Goal: Find contact information: Find contact information

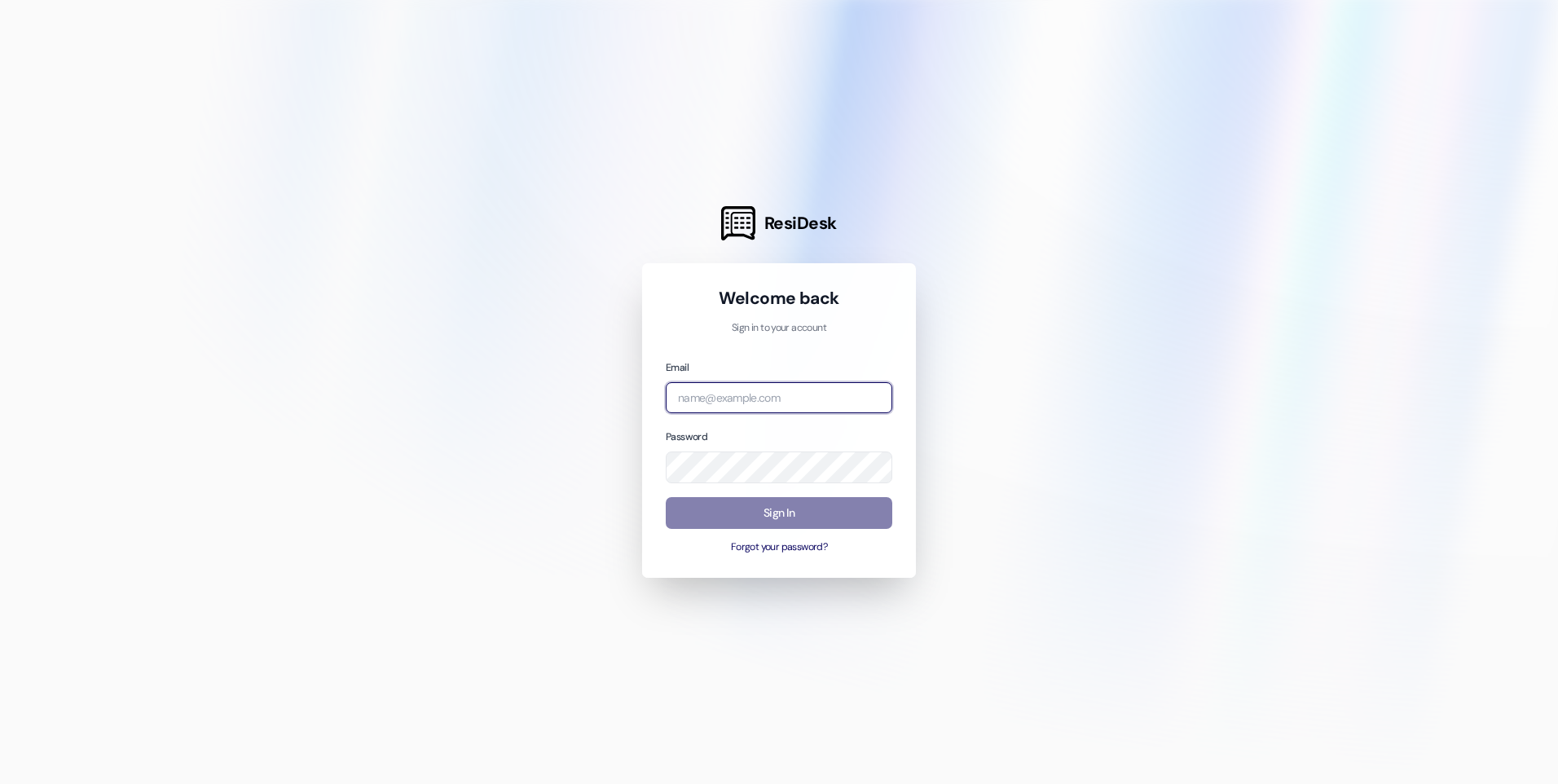
click at [731, 406] on input "email" at bounding box center [779, 398] width 226 height 32
type input "[EMAIL_ADDRESS][DOMAIN_NAME]"
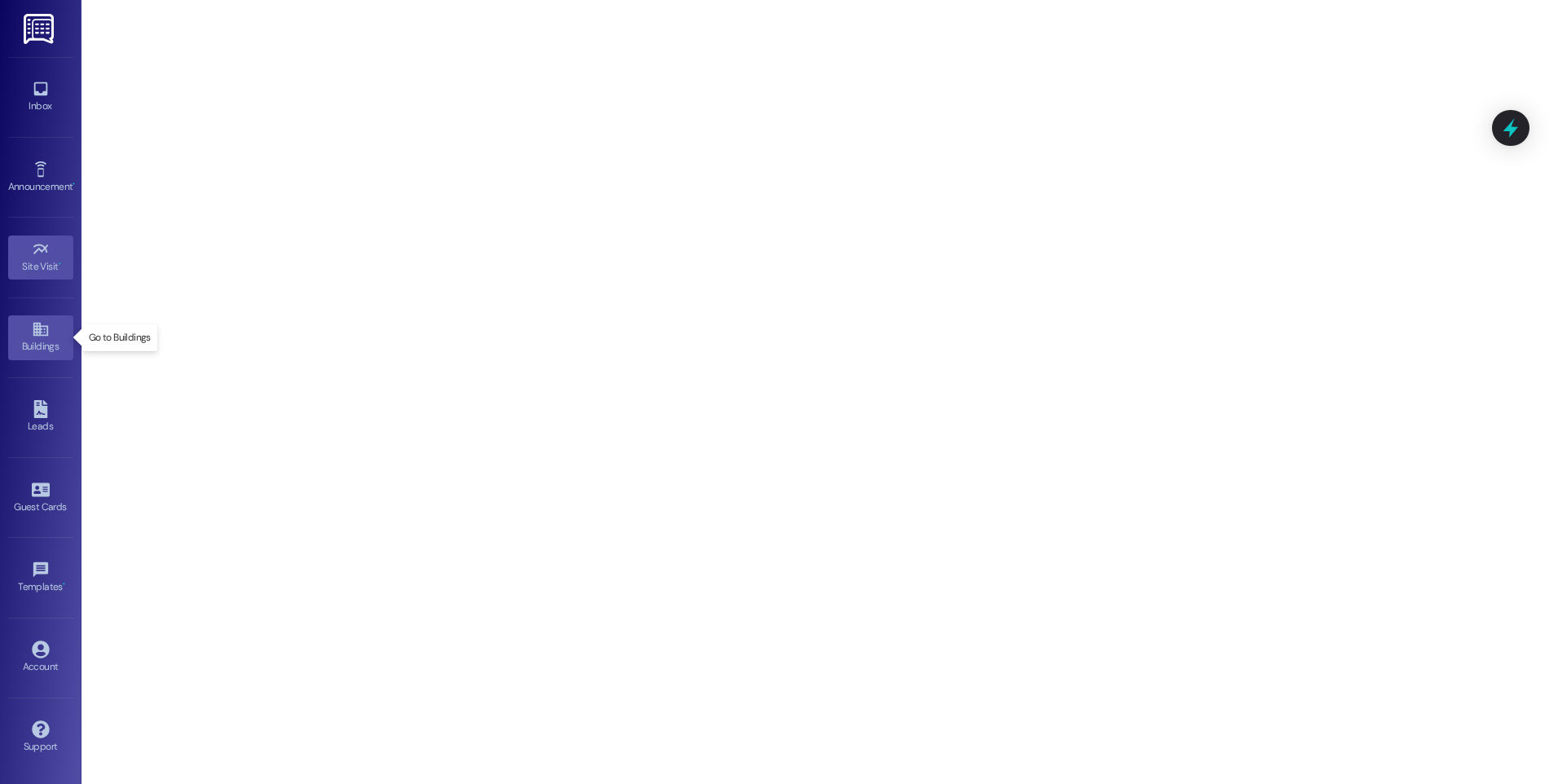
click at [46, 332] on icon at bounding box center [40, 329] width 18 height 18
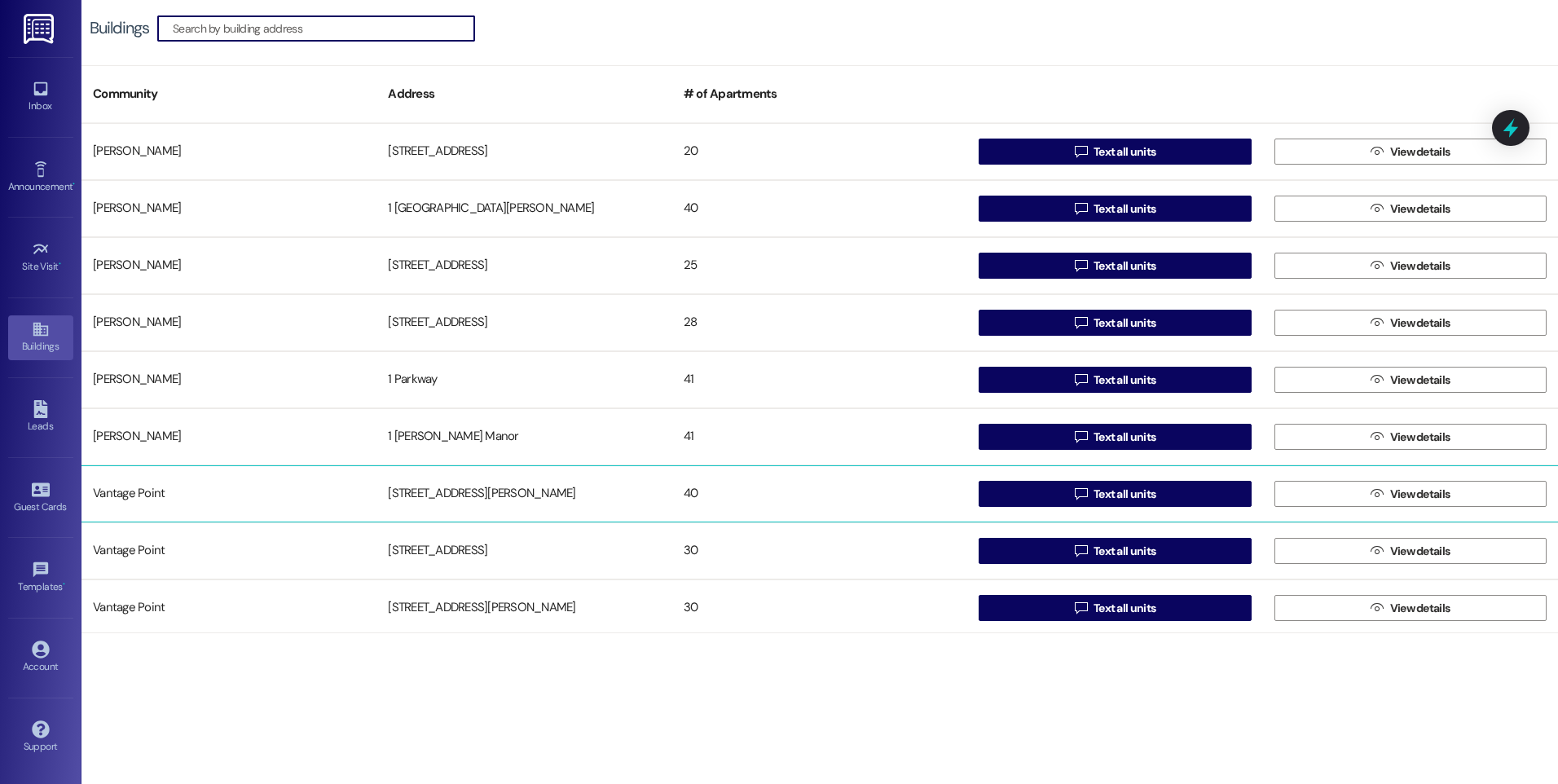
click at [478, 488] on div "[STREET_ADDRESS][PERSON_NAME]" at bounding box center [524, 493] width 295 height 32
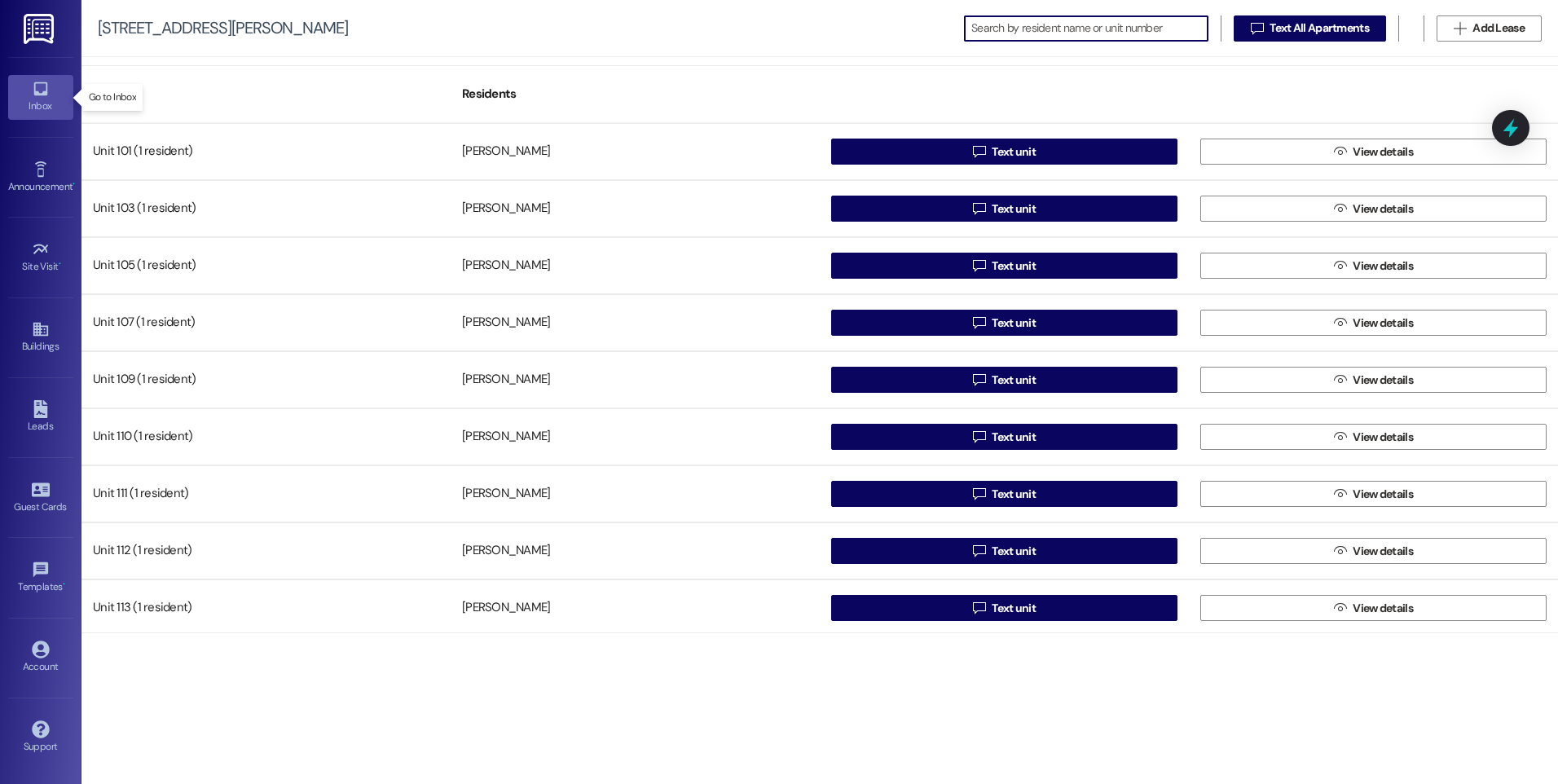
click at [44, 99] on div "Inbox" at bounding box center [40, 105] width 82 height 17
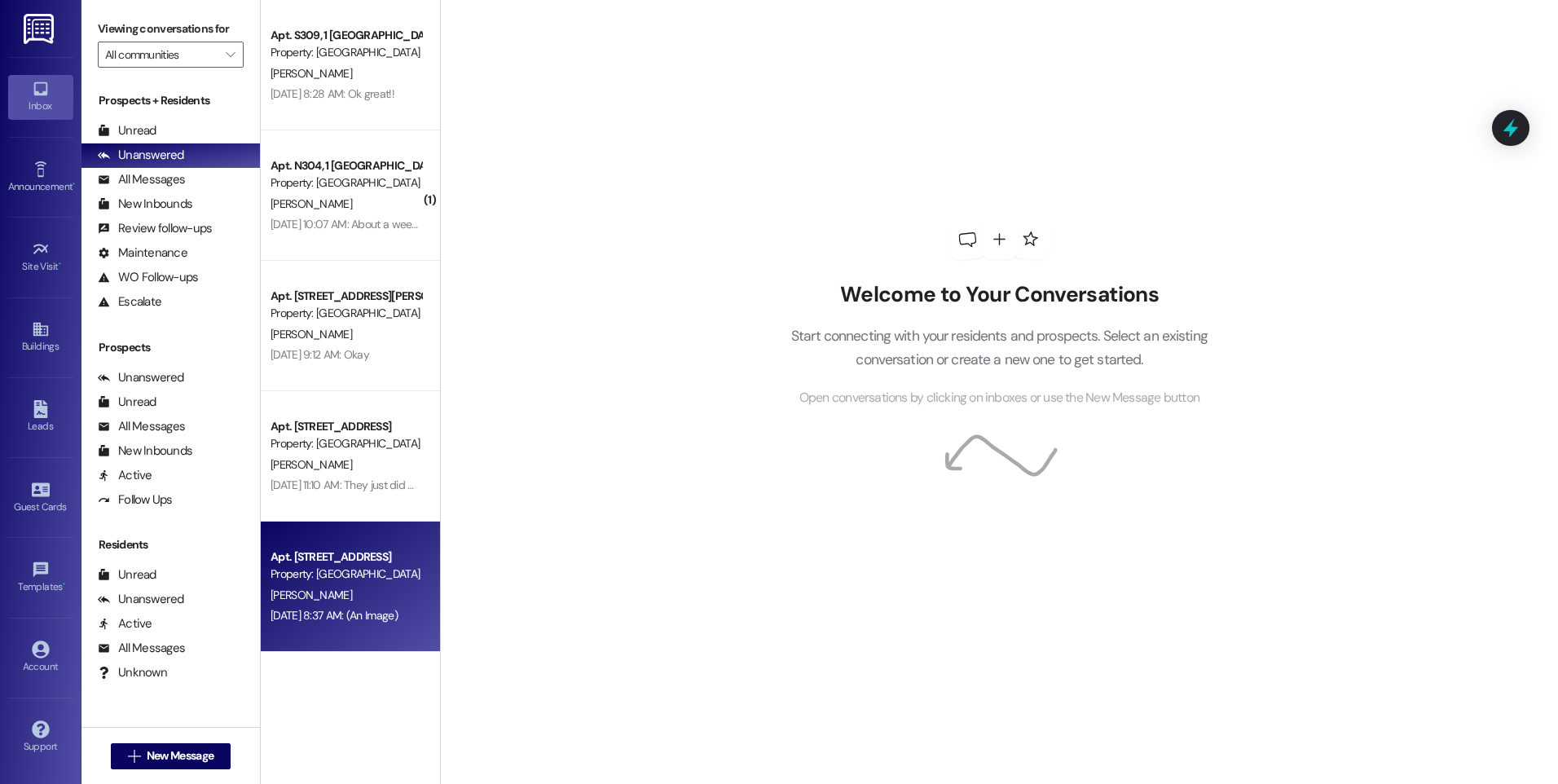
click at [349, 580] on div "Property: [GEOGRAPHIC_DATA]" at bounding box center [346, 574] width 151 height 18
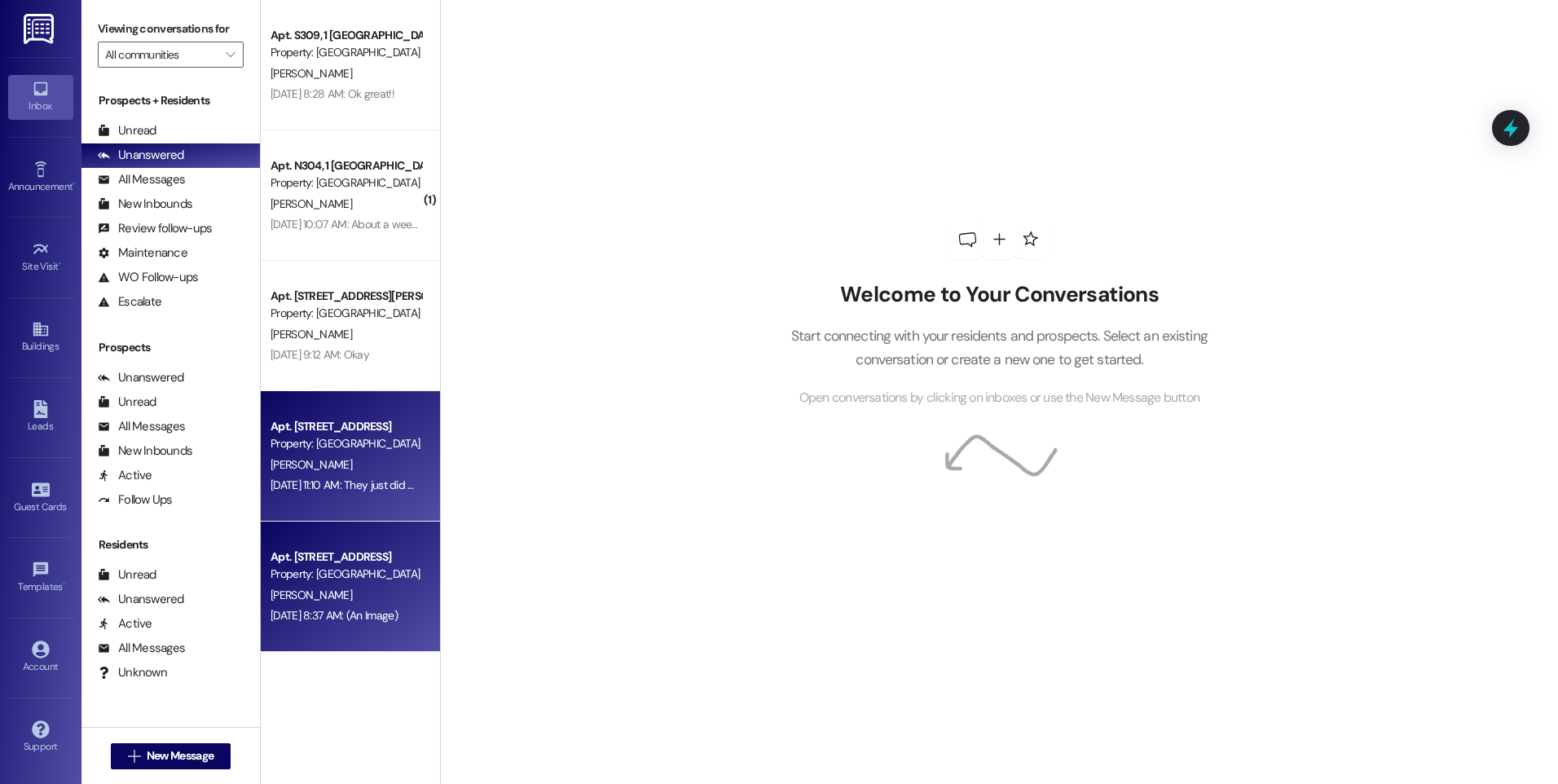
click at [352, 462] on div "[PERSON_NAME]" at bounding box center [347, 464] width 154 height 20
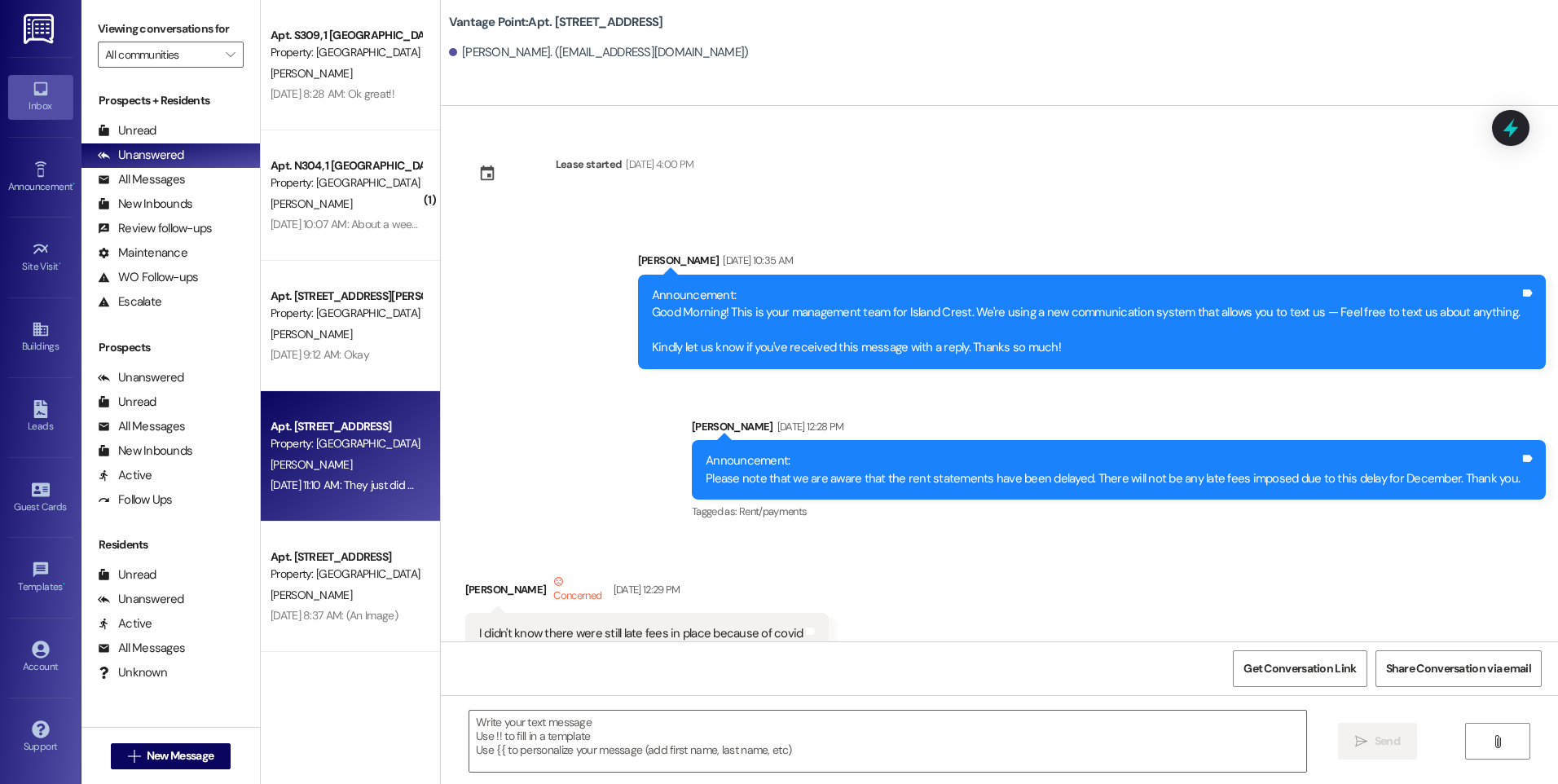
scroll to position [72814, 0]
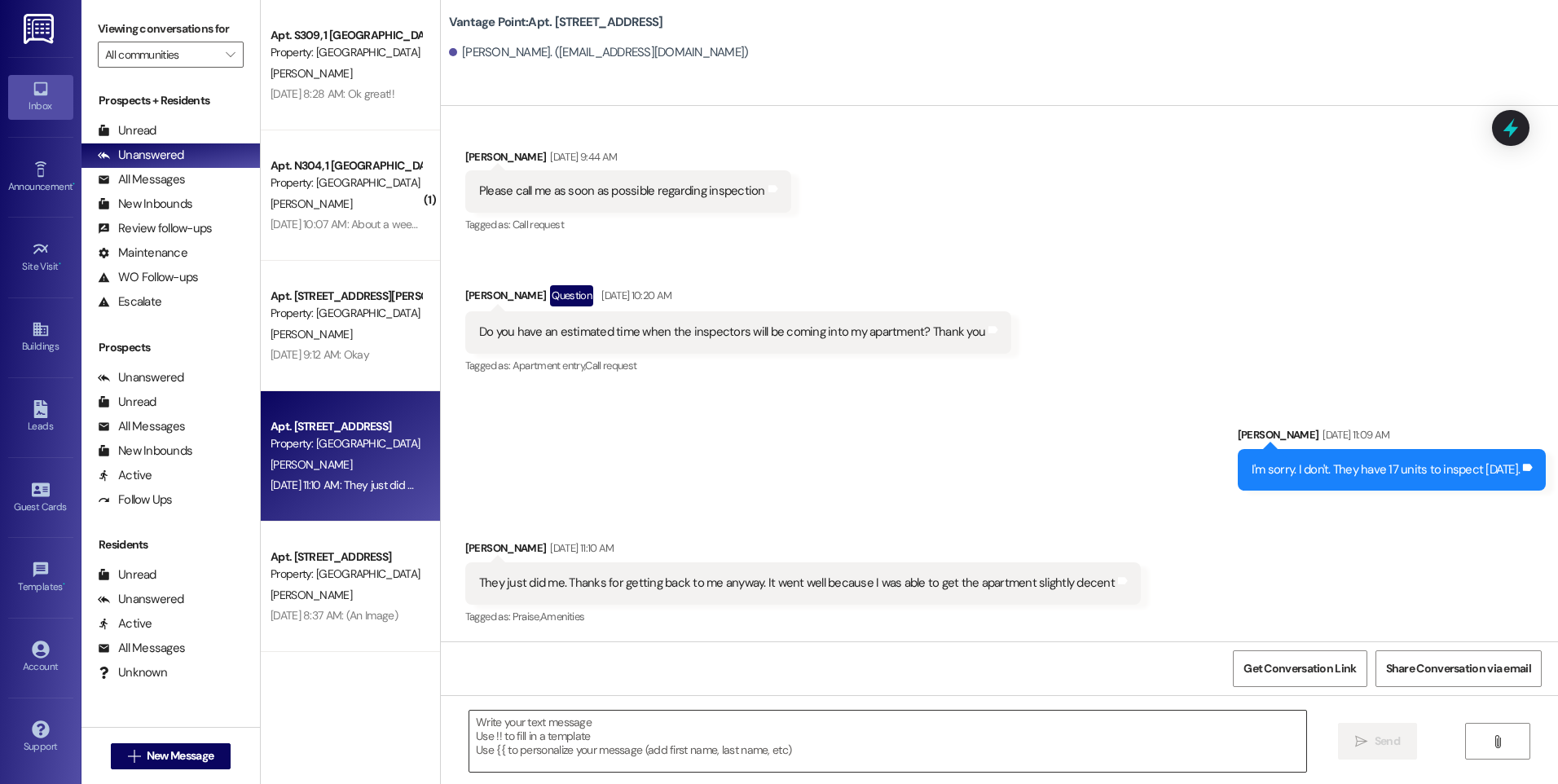
click at [636, 732] on textarea at bounding box center [887, 741] width 836 height 61
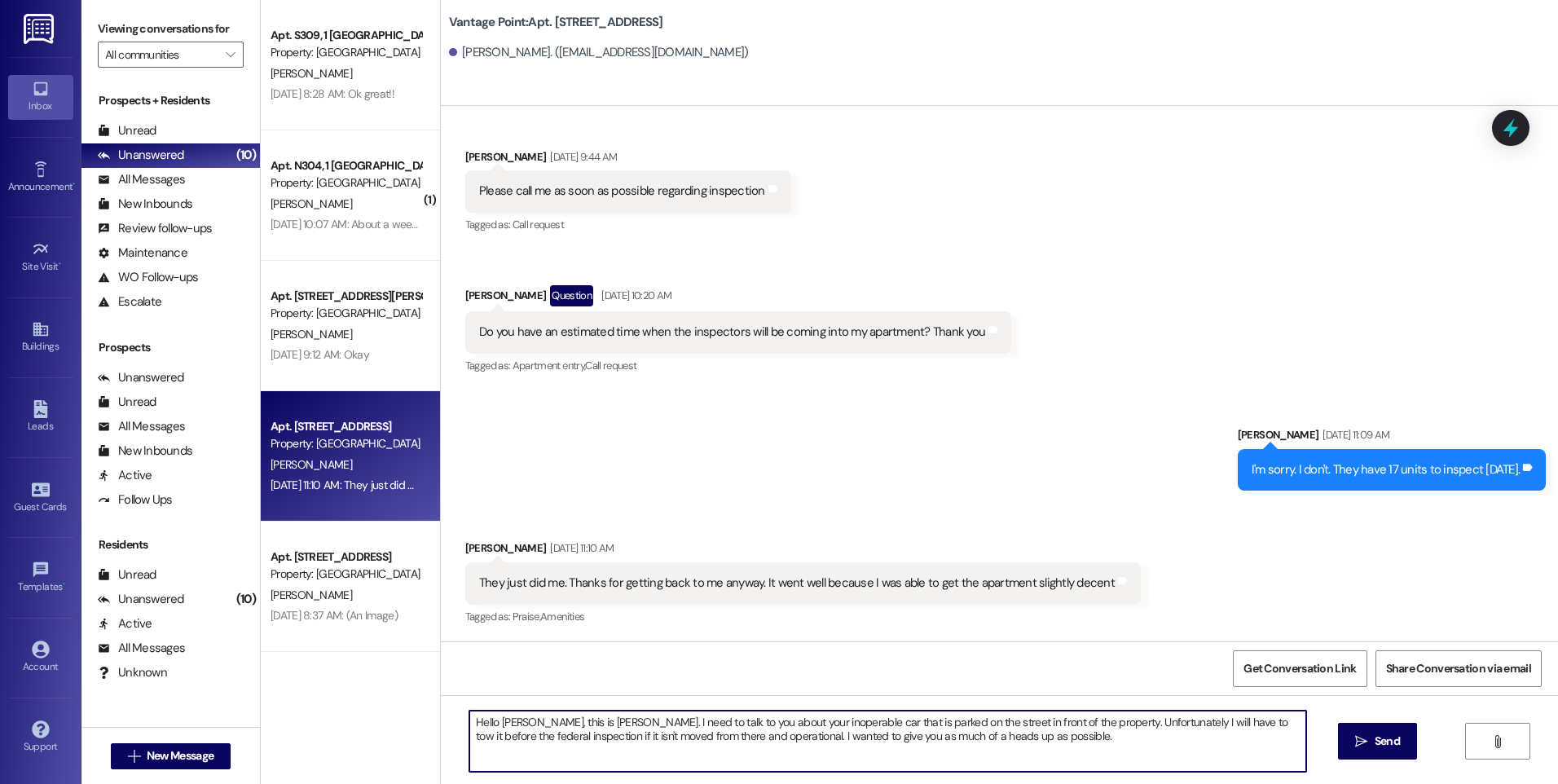
type textarea "Hello [PERSON_NAME], this is [PERSON_NAME]. I need to talk to you about your in…"
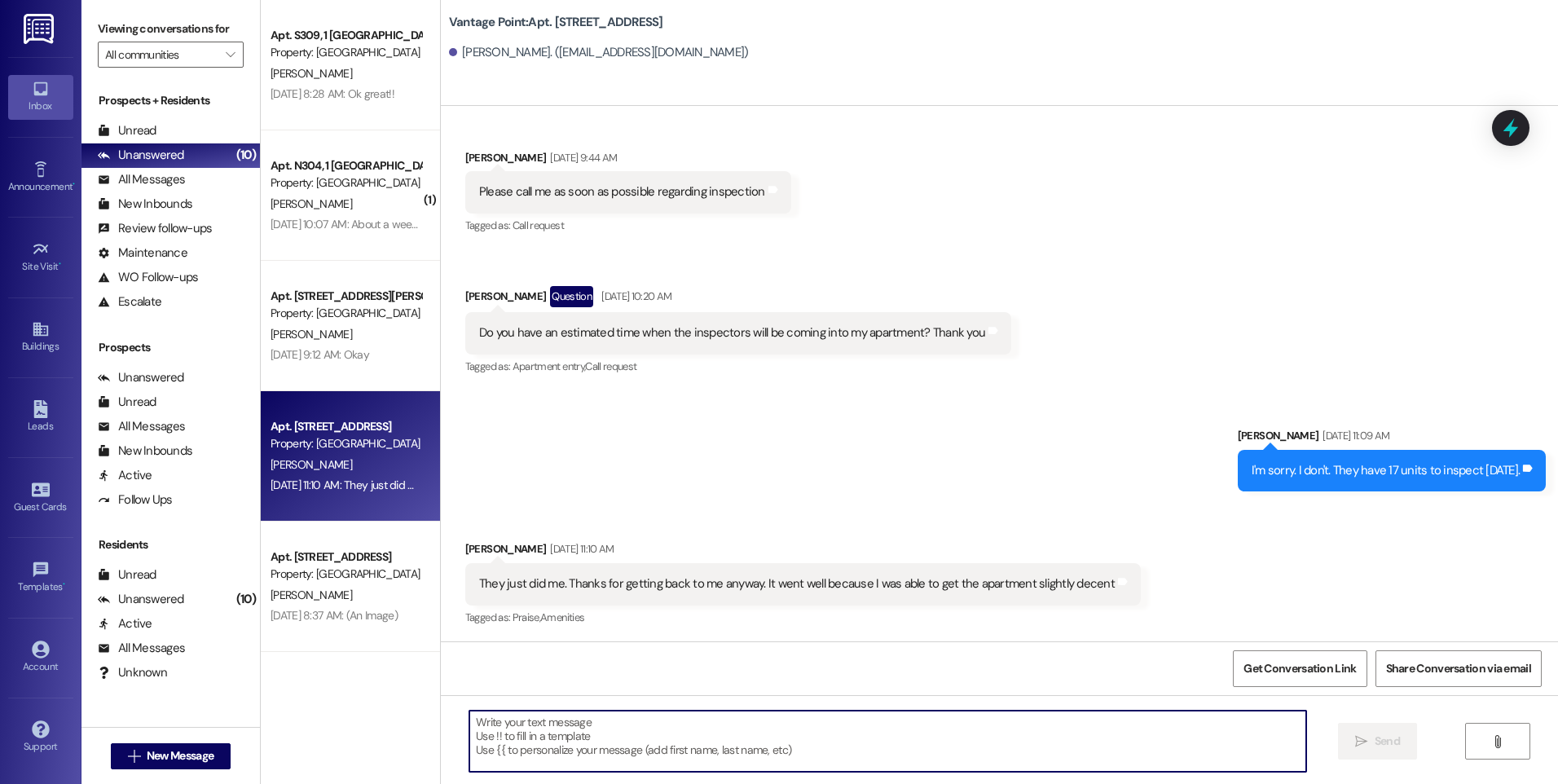
scroll to position [72944, 0]
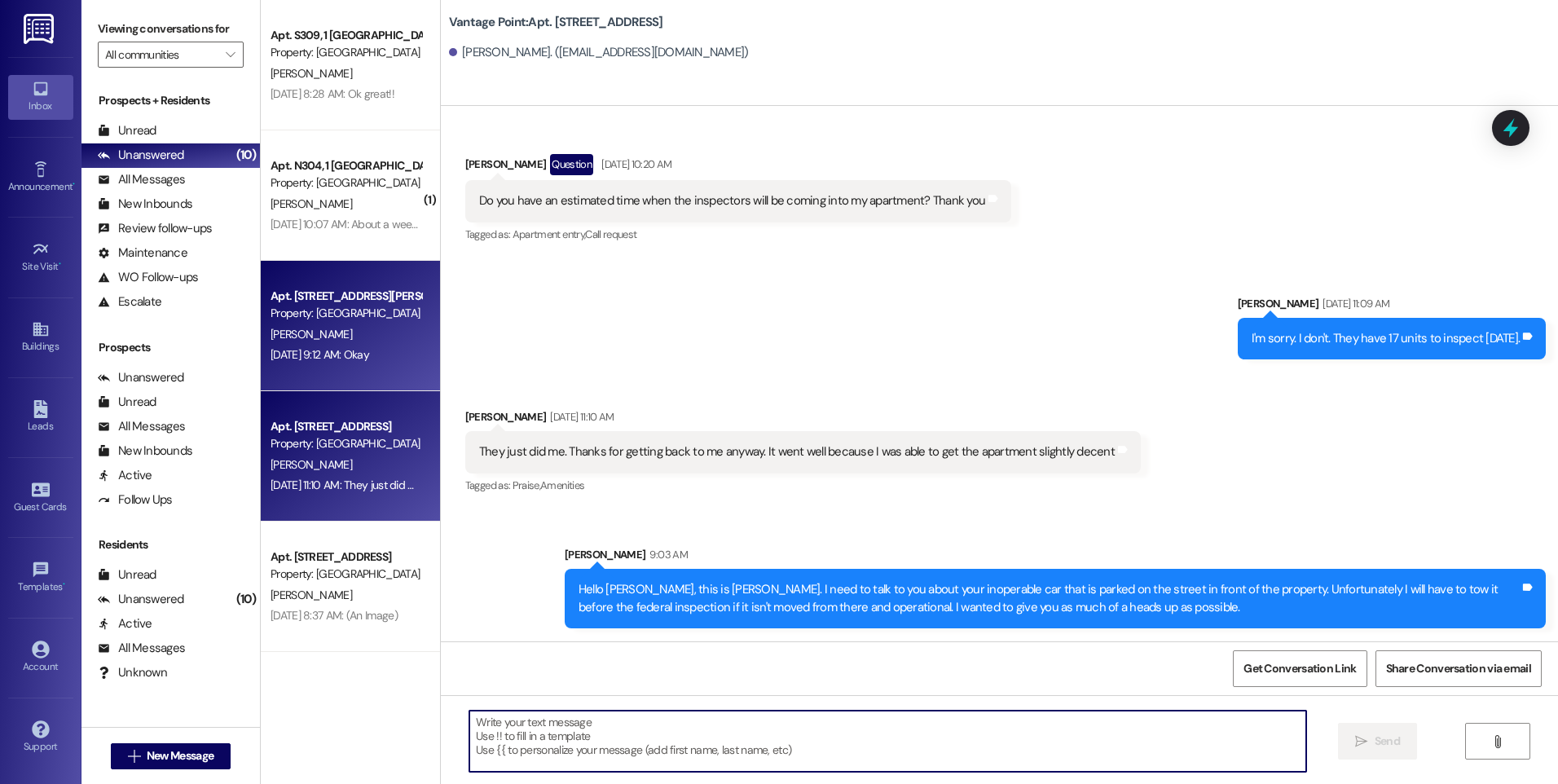
click at [304, 353] on div "[DATE] 9:12 AM: Okay [DATE] 9:12 AM: Okay" at bounding box center [319, 354] width 98 height 15
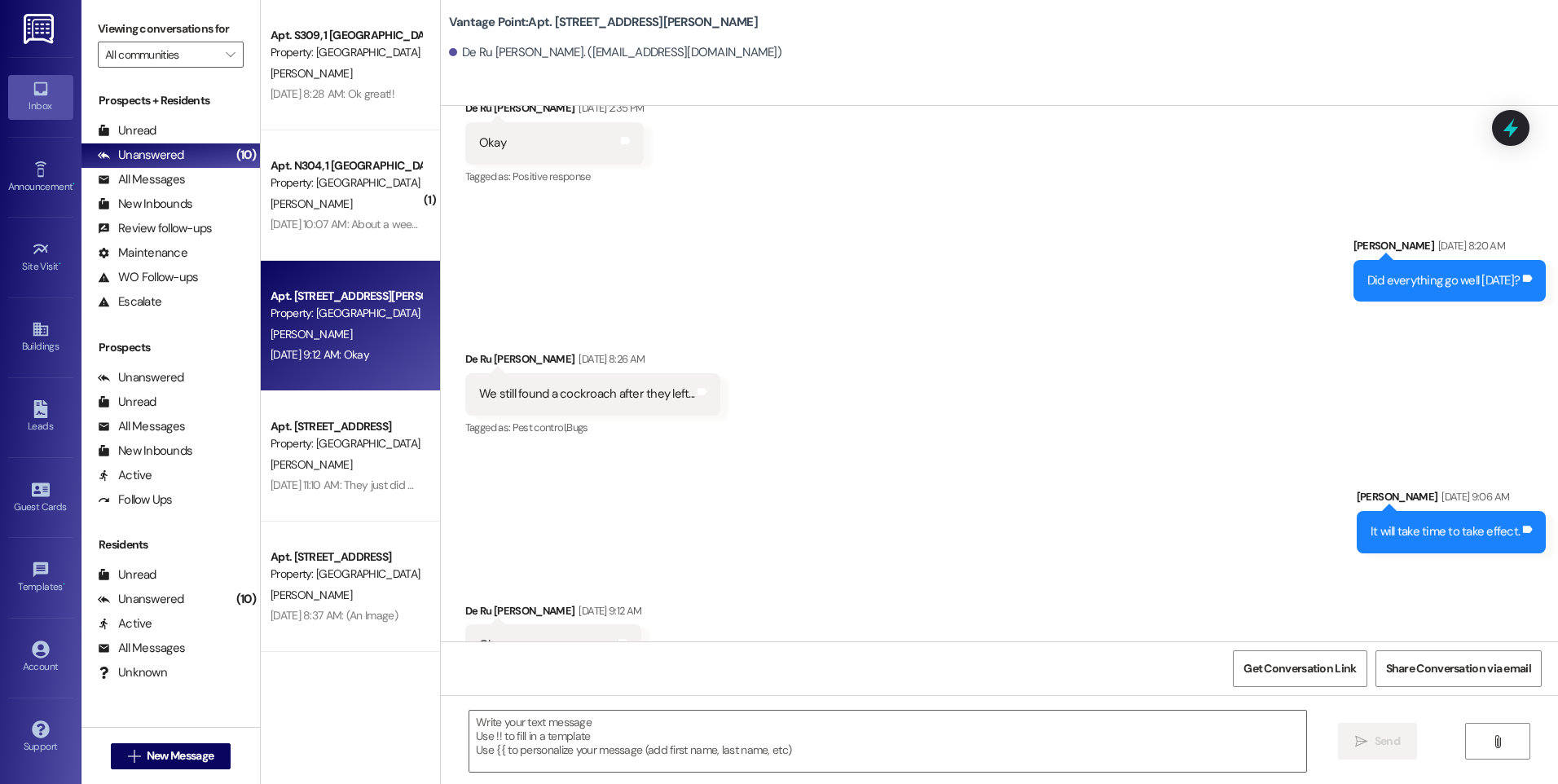
scroll to position [8854, 0]
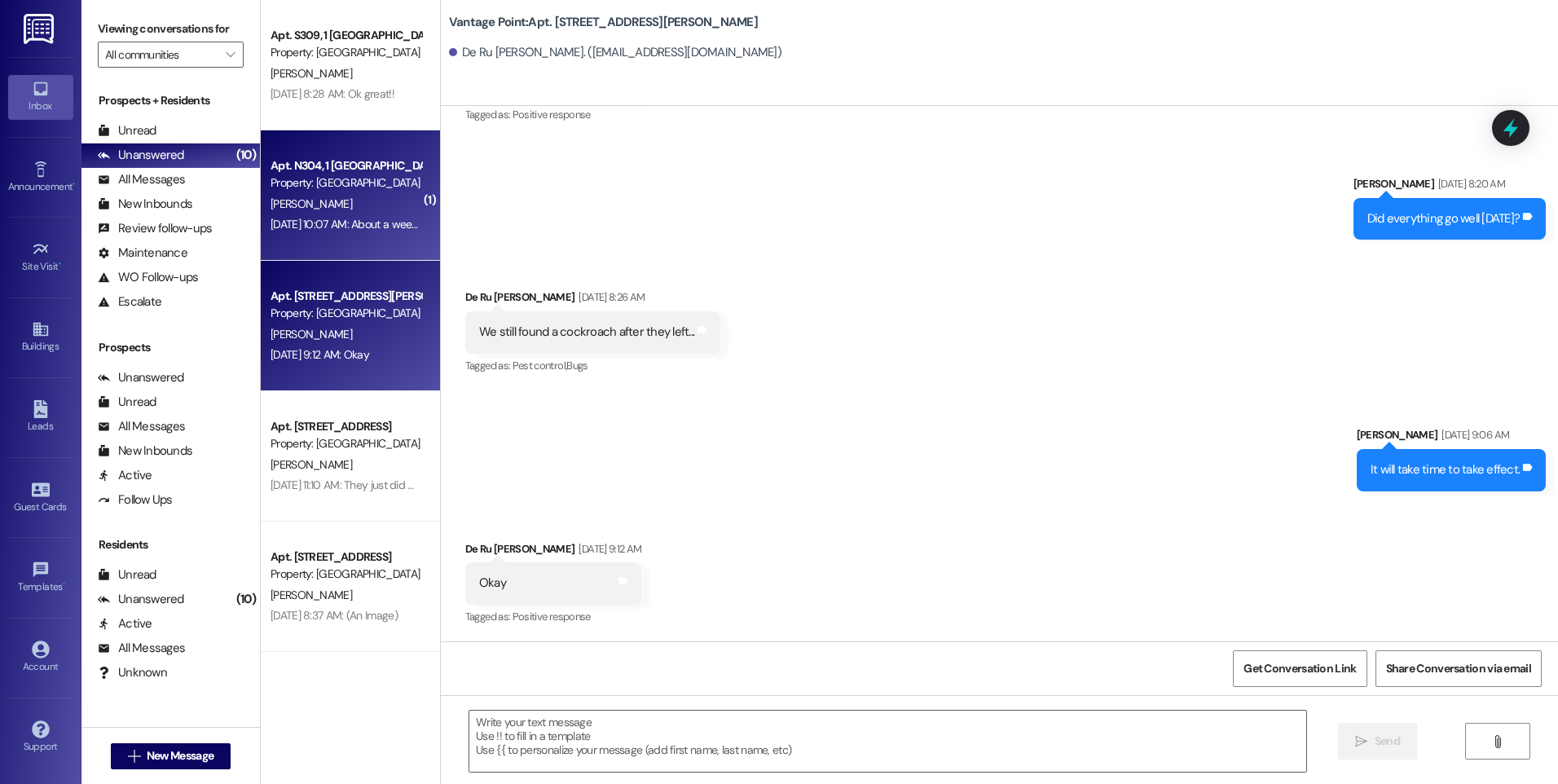
click at [347, 207] on div "[PERSON_NAME]" at bounding box center [347, 203] width 154 height 20
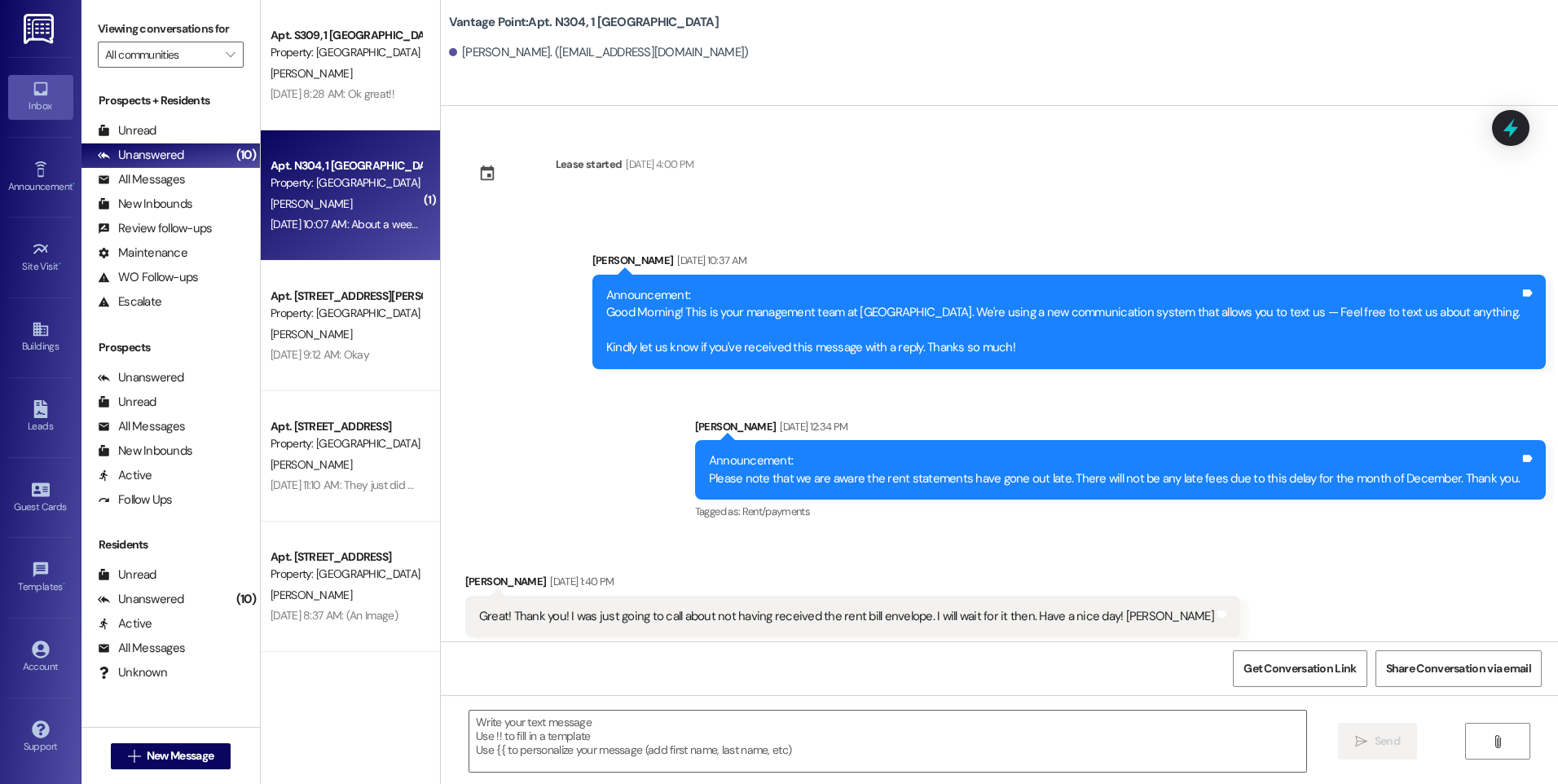
scroll to position [55991, 0]
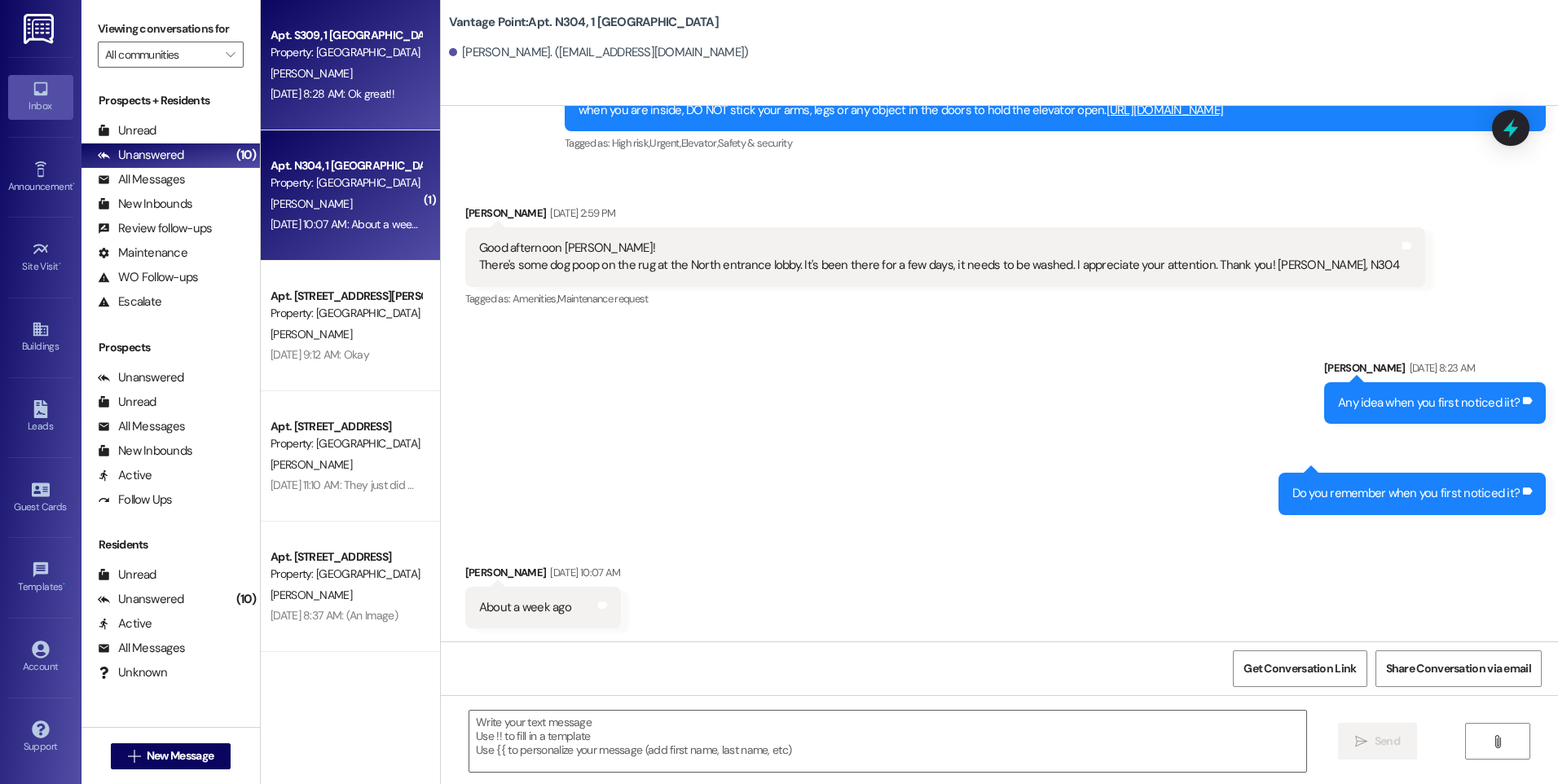
click at [349, 103] on div "[DATE] 8:28 AM: Ok great!! [DATE] 8:28 AM: Ok great!!" at bounding box center [347, 94] width 154 height 20
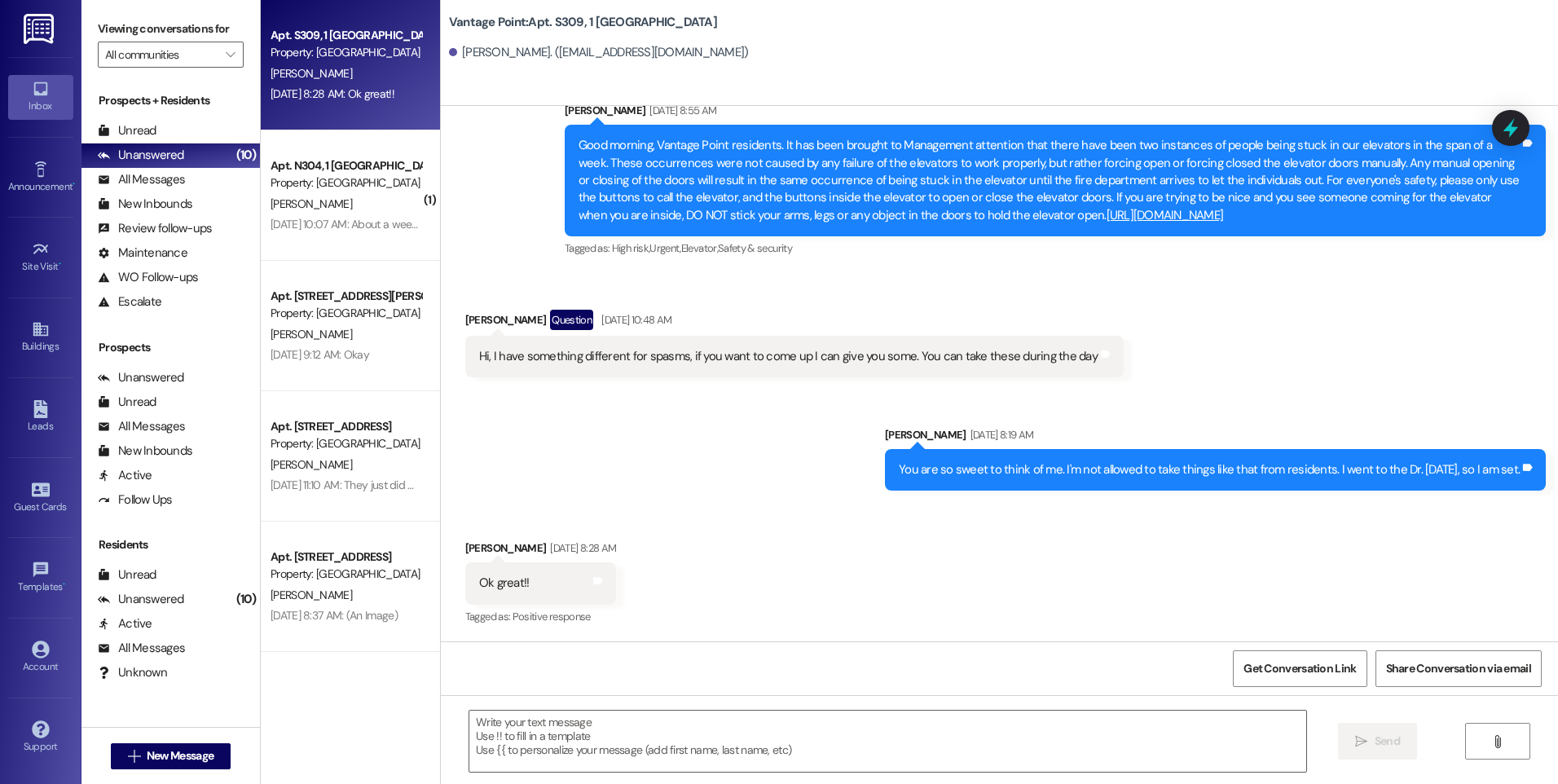
scroll to position [36544, 0]
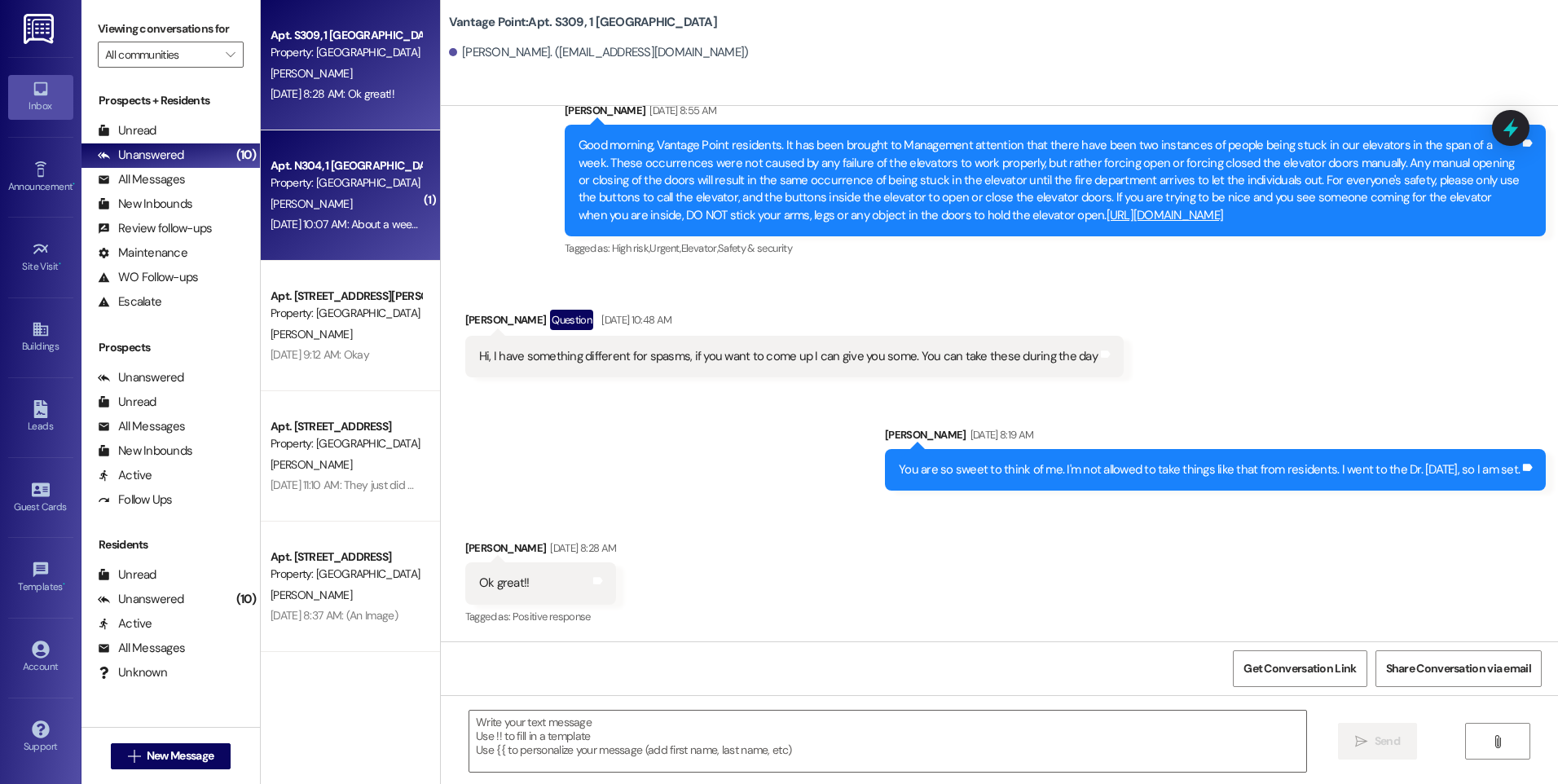
click at [372, 205] on div "[PERSON_NAME]" at bounding box center [347, 203] width 154 height 20
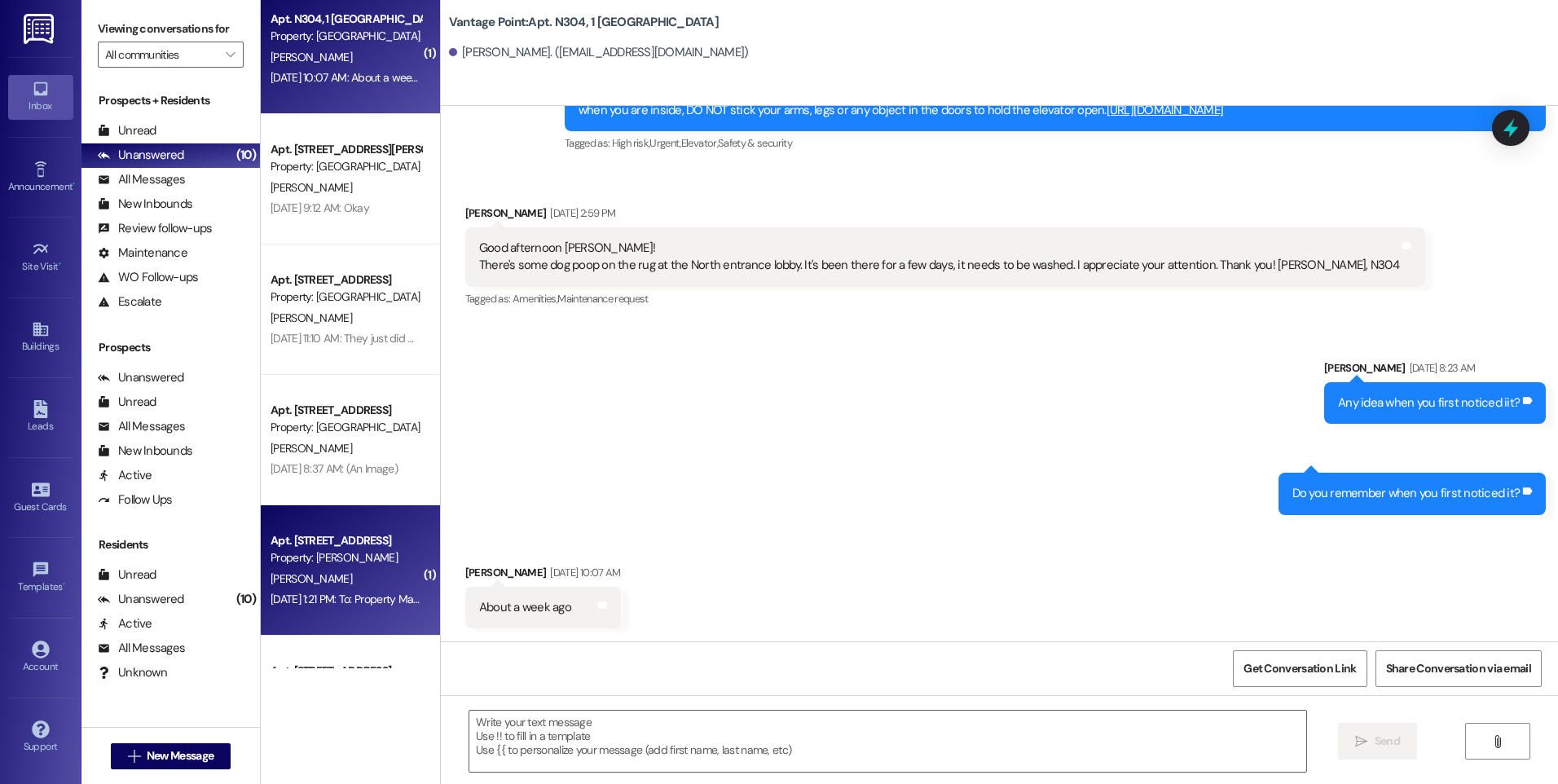
scroll to position [0, 0]
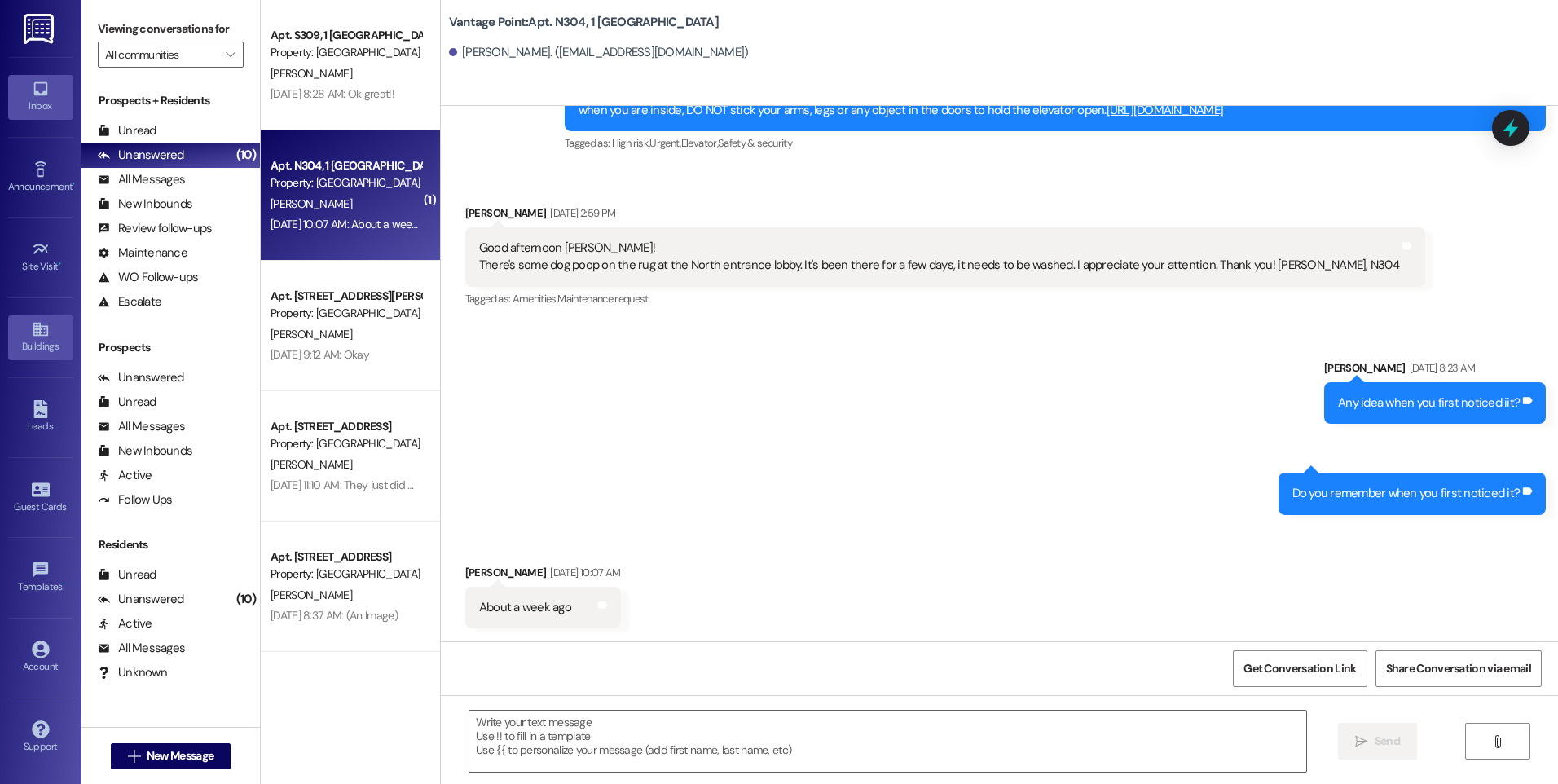
click at [45, 336] on icon at bounding box center [39, 330] width 15 height 14
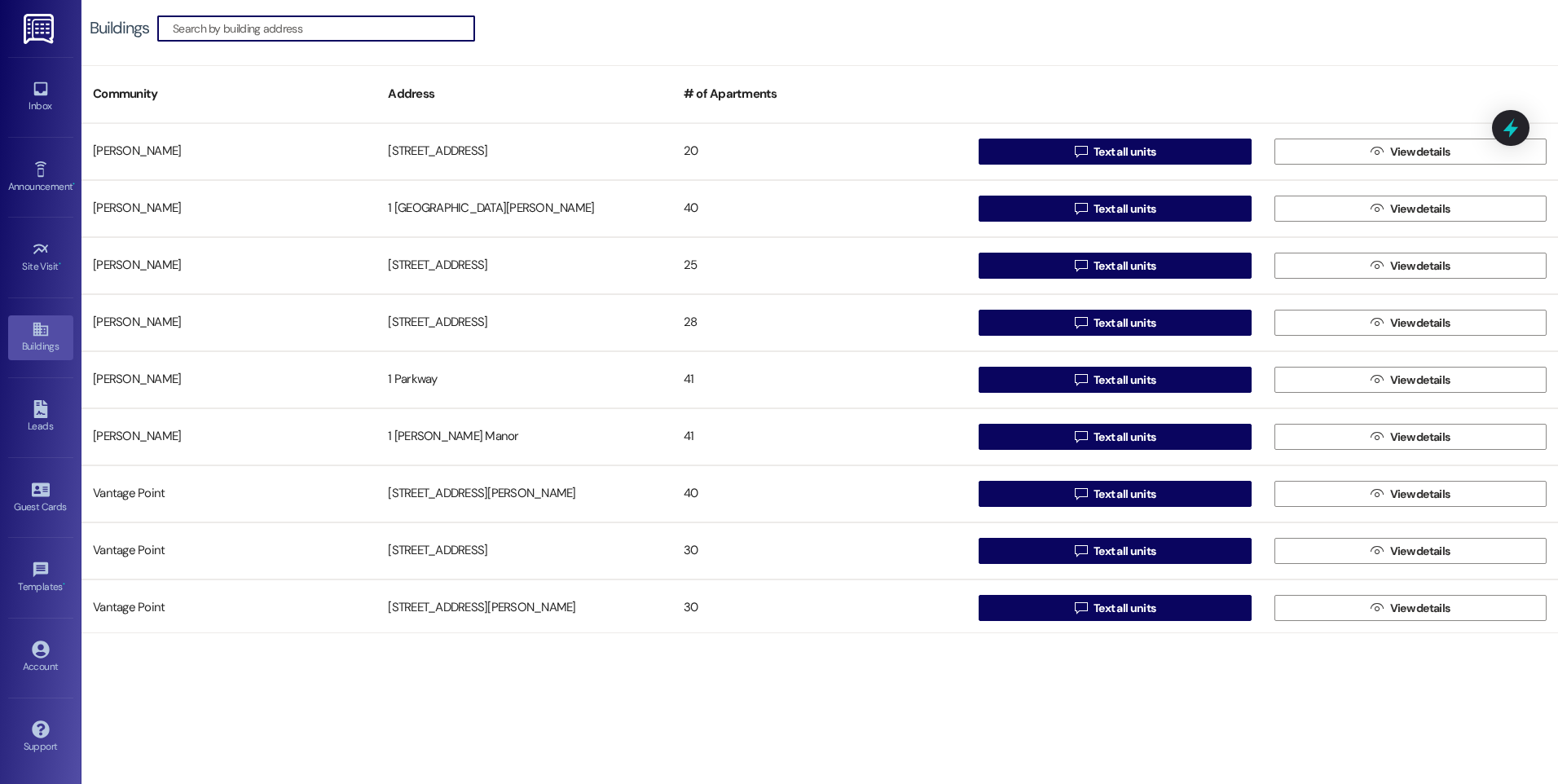
click at [296, 19] on input at bounding box center [324, 29] width 302 height 23
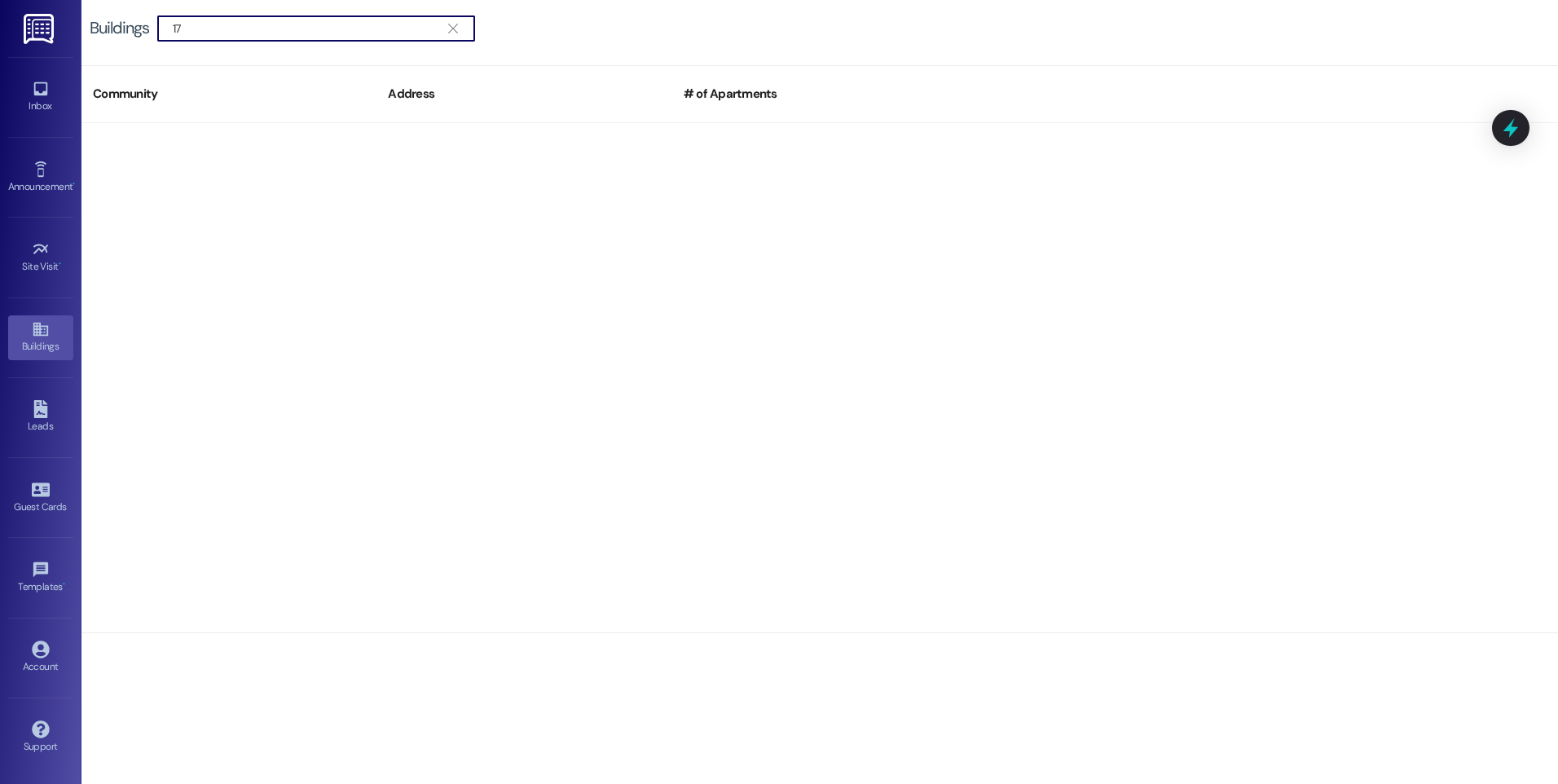
type input "1"
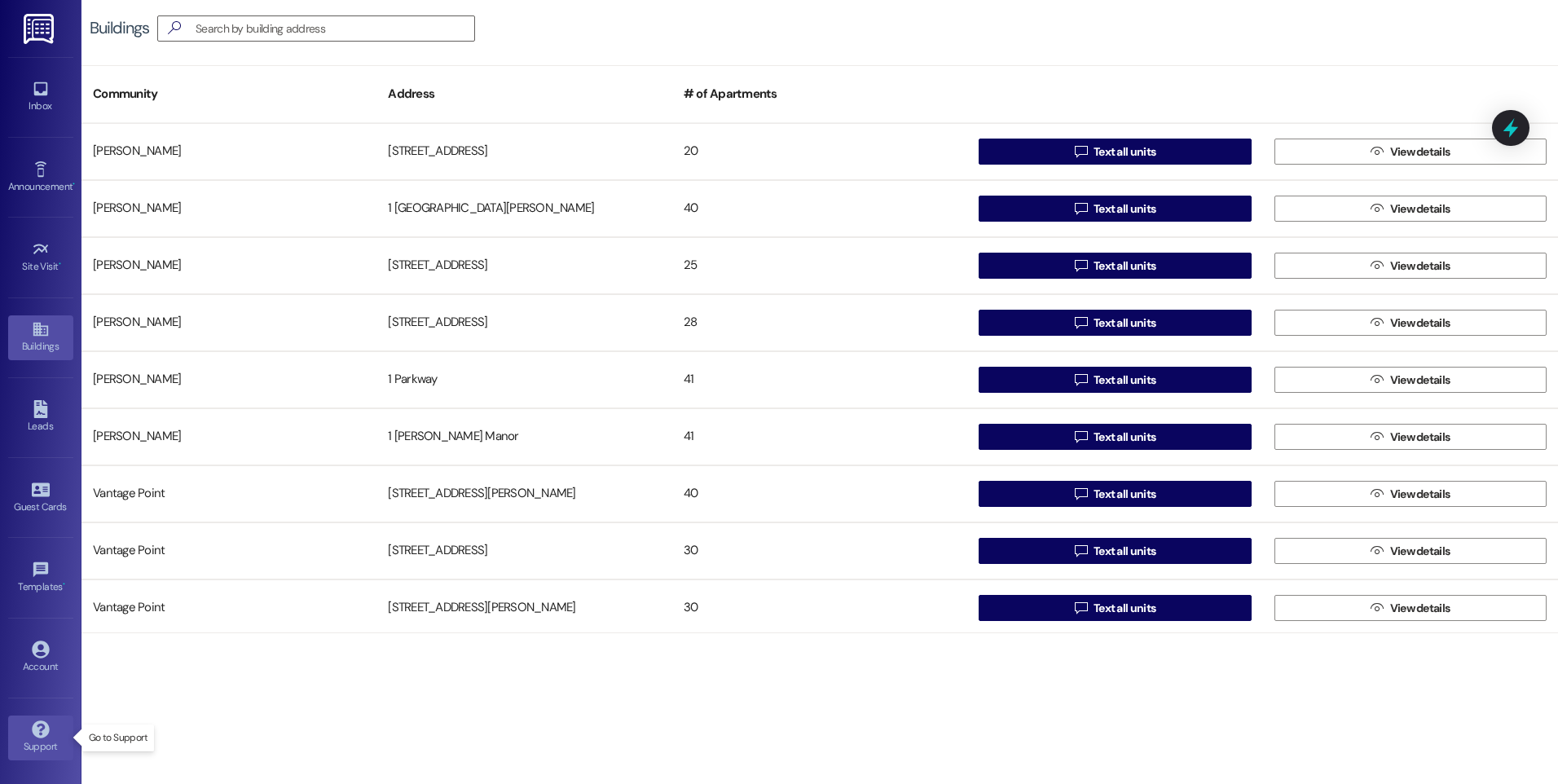
click at [32, 749] on div "Support" at bounding box center [40, 746] width 82 height 17
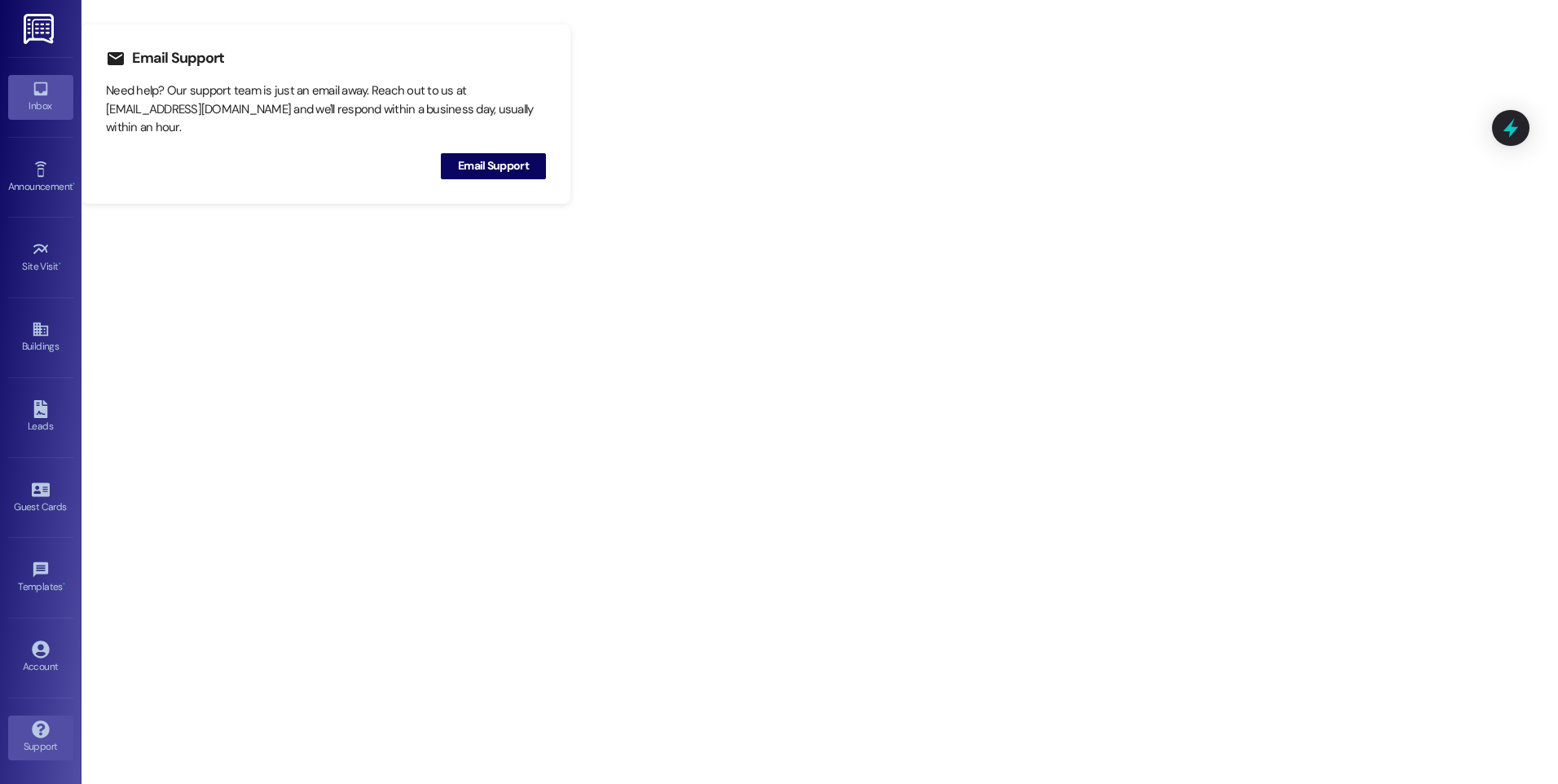
click at [52, 80] on link "Inbox" at bounding box center [40, 96] width 65 height 44
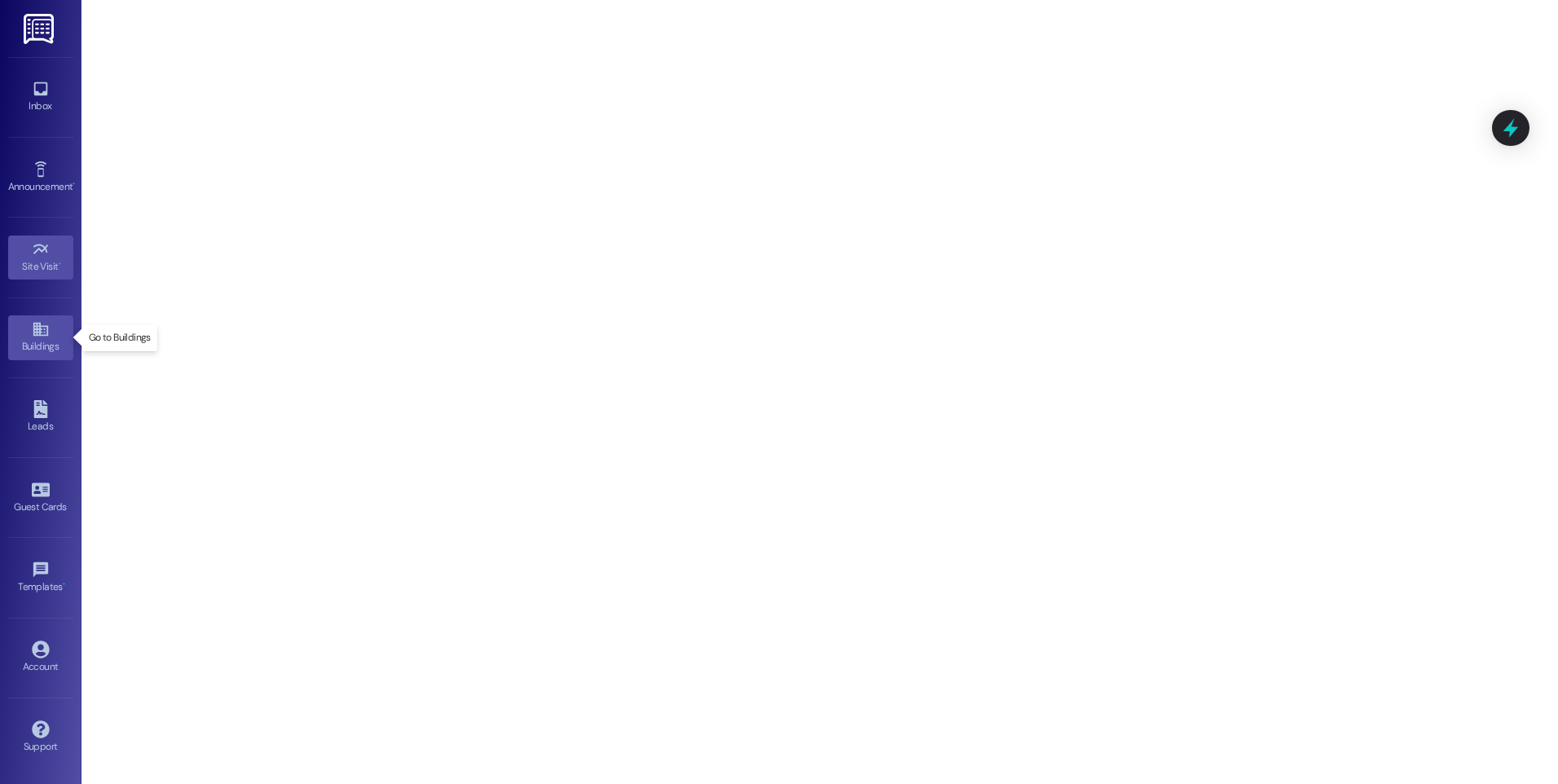
click at [49, 350] on div "Buildings" at bounding box center [40, 346] width 82 height 17
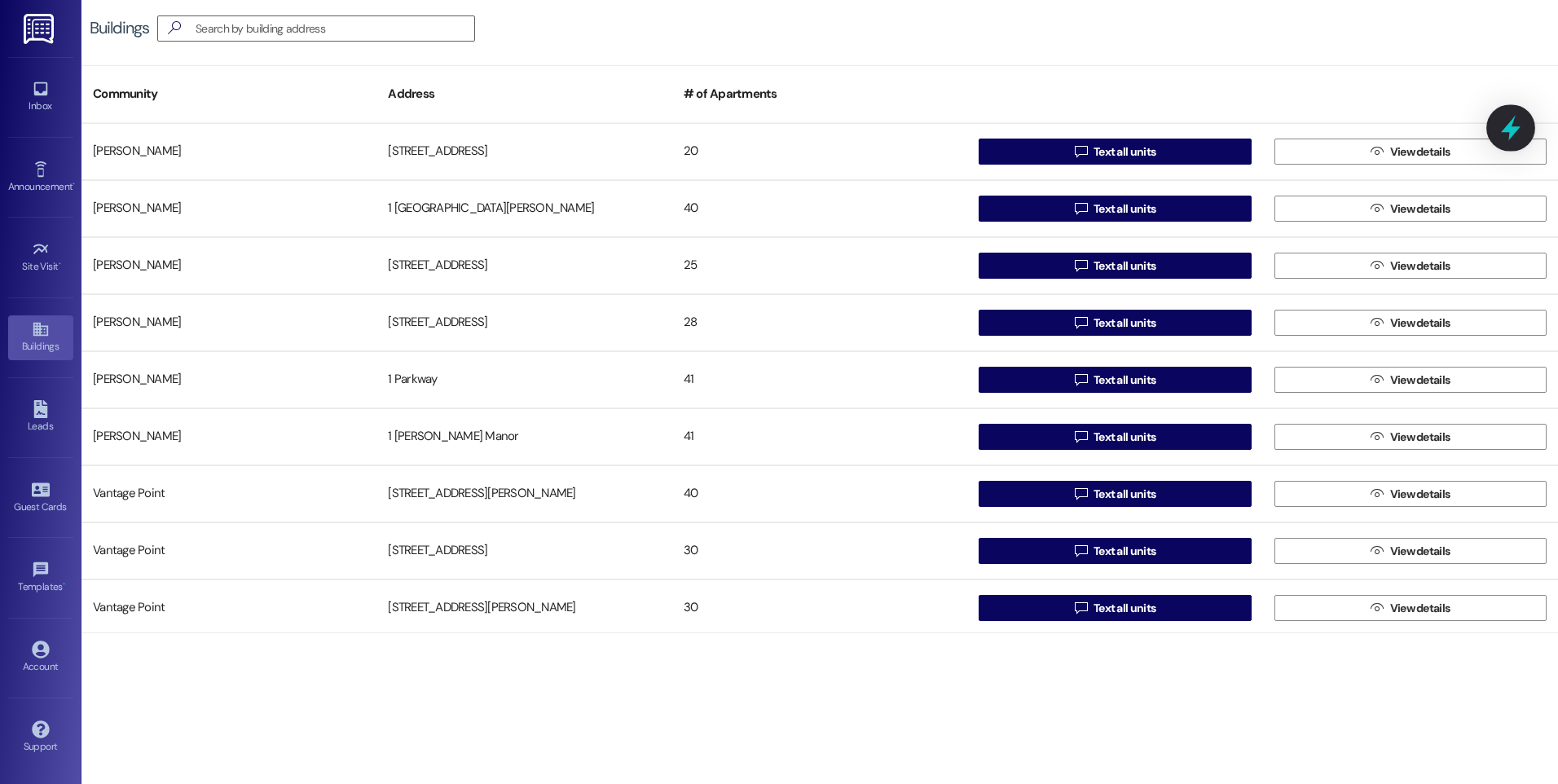
click at [1516, 132] on icon at bounding box center [1511, 128] width 19 height 25
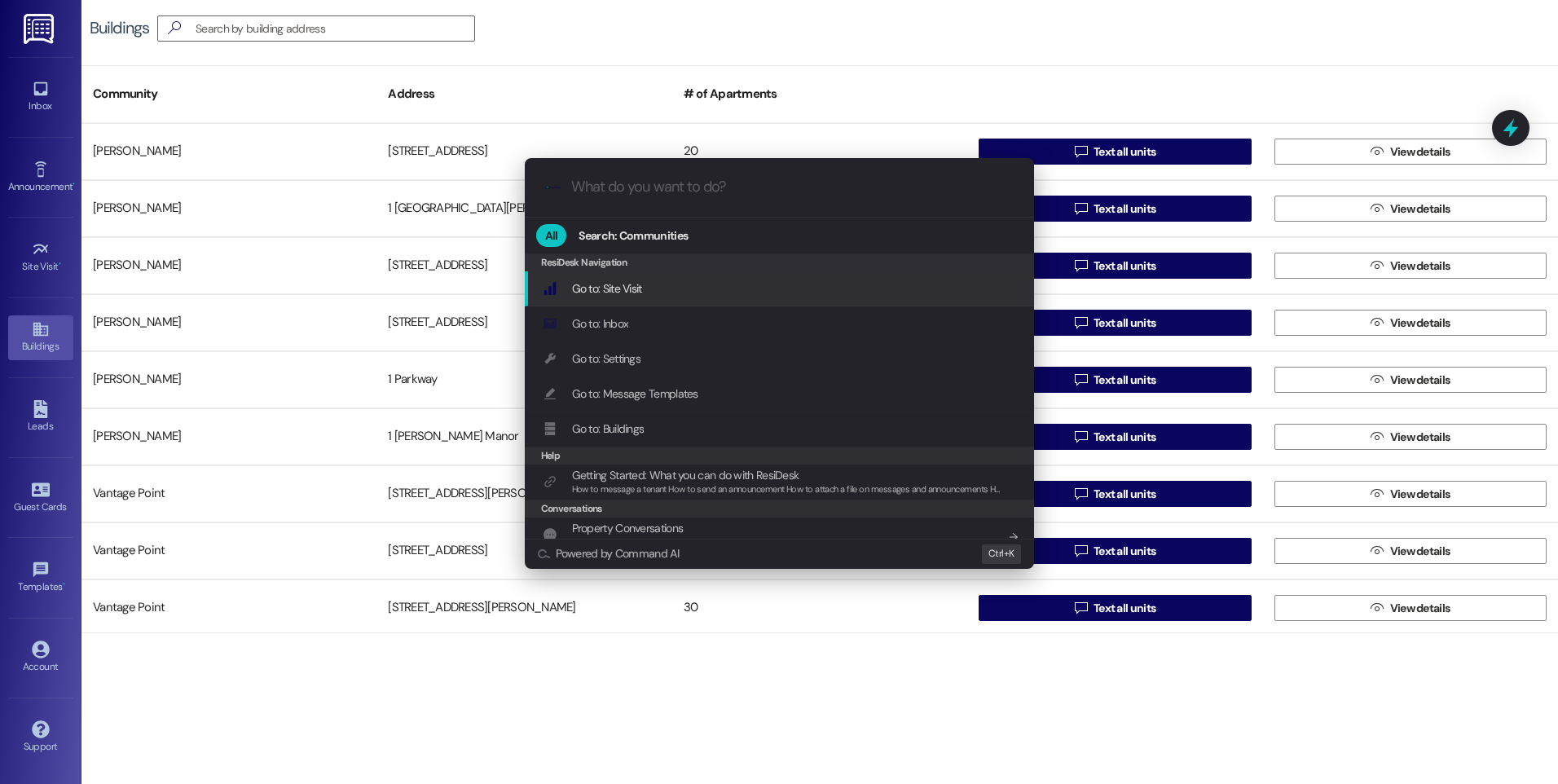
click at [857, 62] on div ".cls-1{fill:#0a055f;}.cls-2{fill:#0cc4c4;} resideskLogoBlueOrange All Search: C…" at bounding box center [779, 392] width 1558 height 784
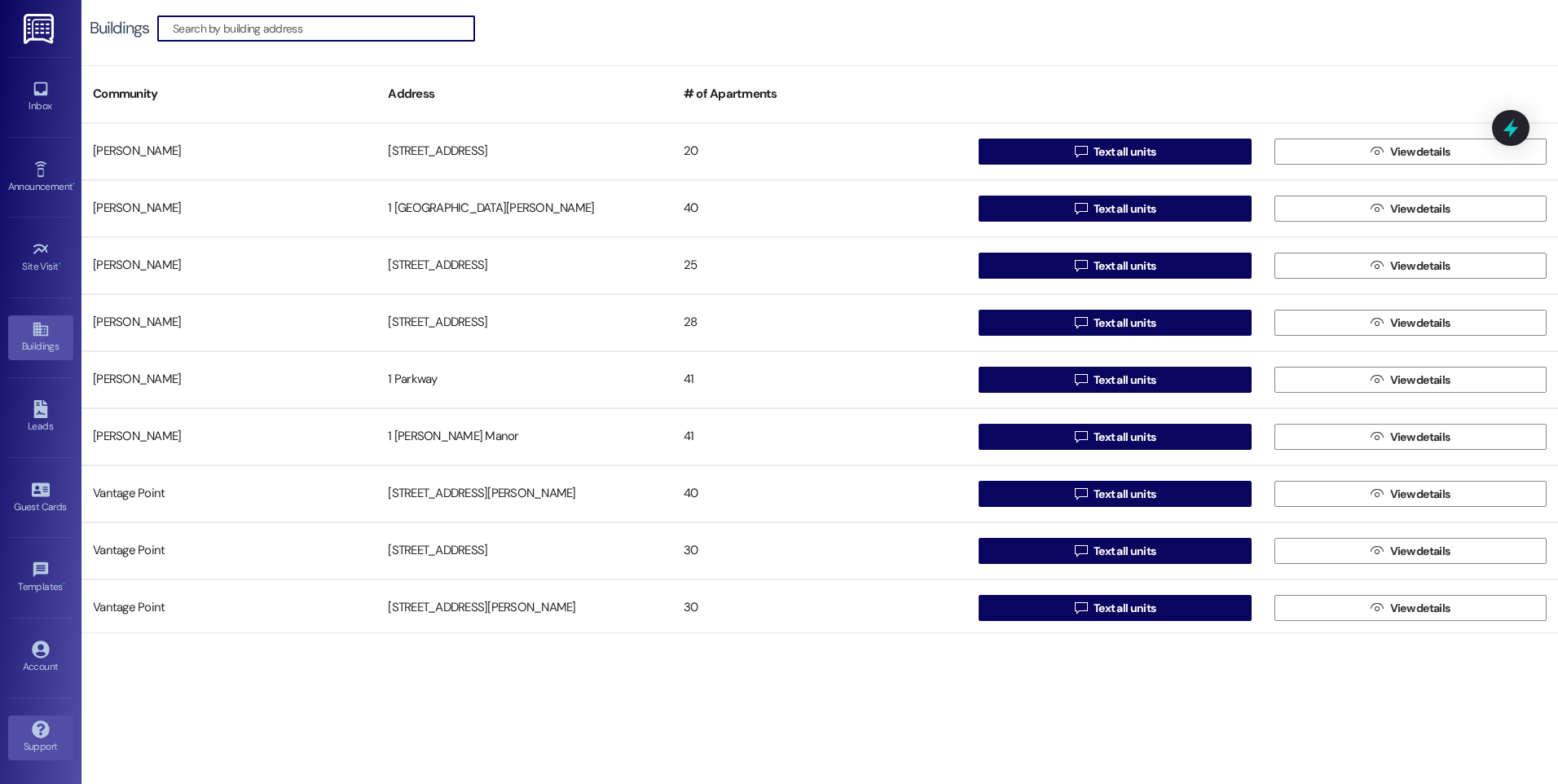
click at [55, 727] on link "Support" at bounding box center [40, 738] width 65 height 44
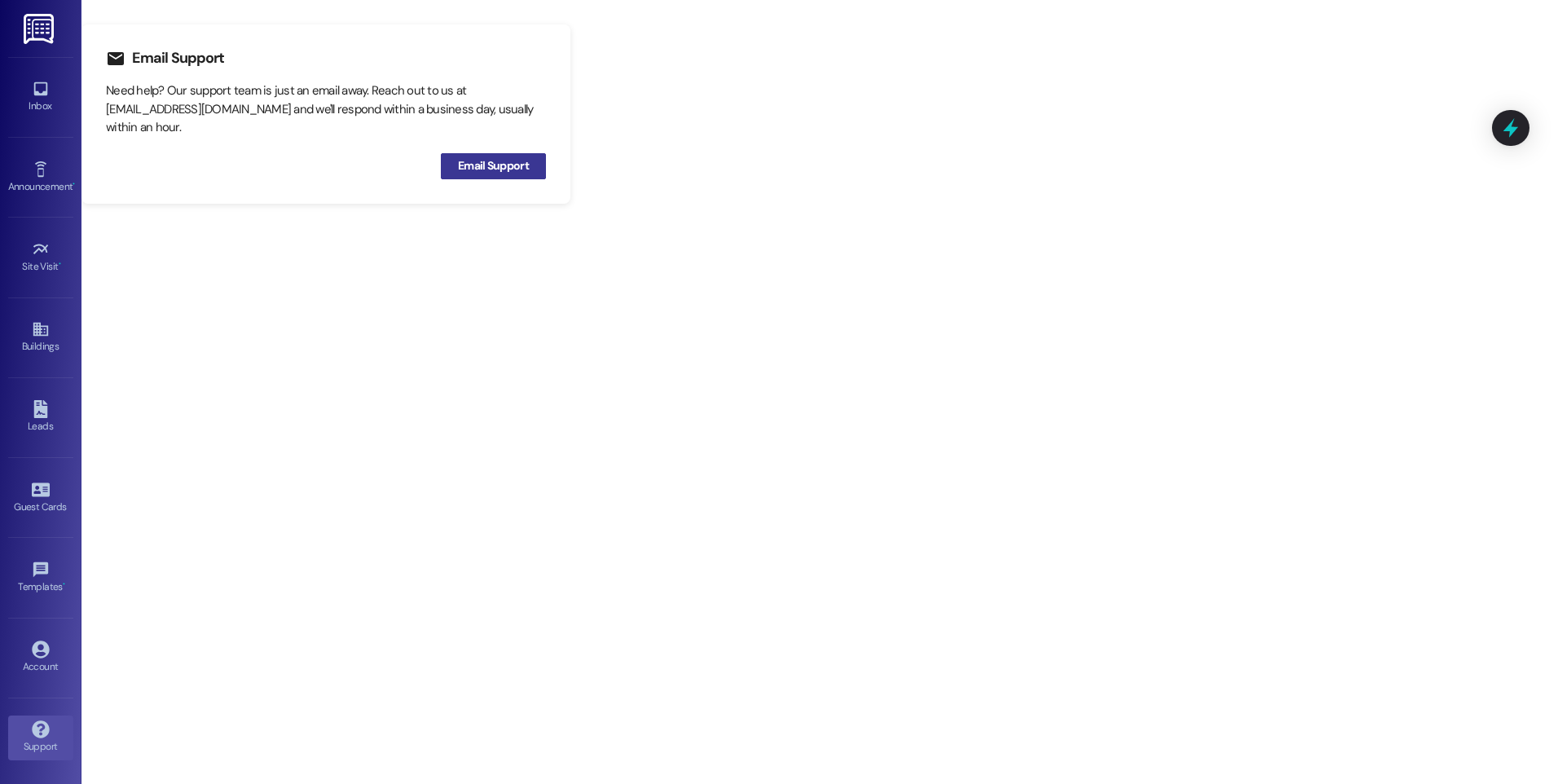
click at [511, 166] on span "Email Support" at bounding box center [493, 166] width 71 height 18
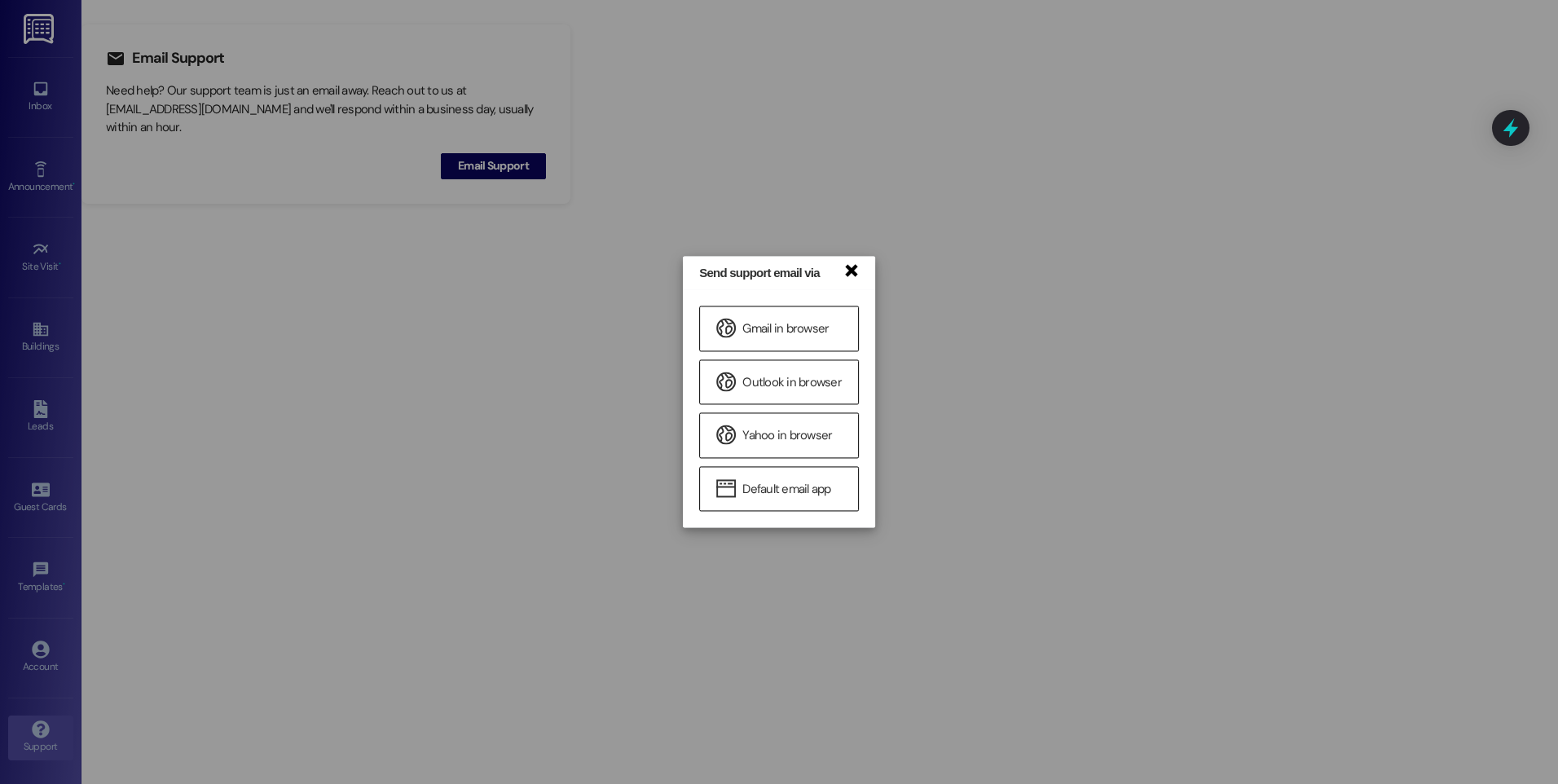
click at [848, 276] on link "×" at bounding box center [850, 269] width 17 height 18
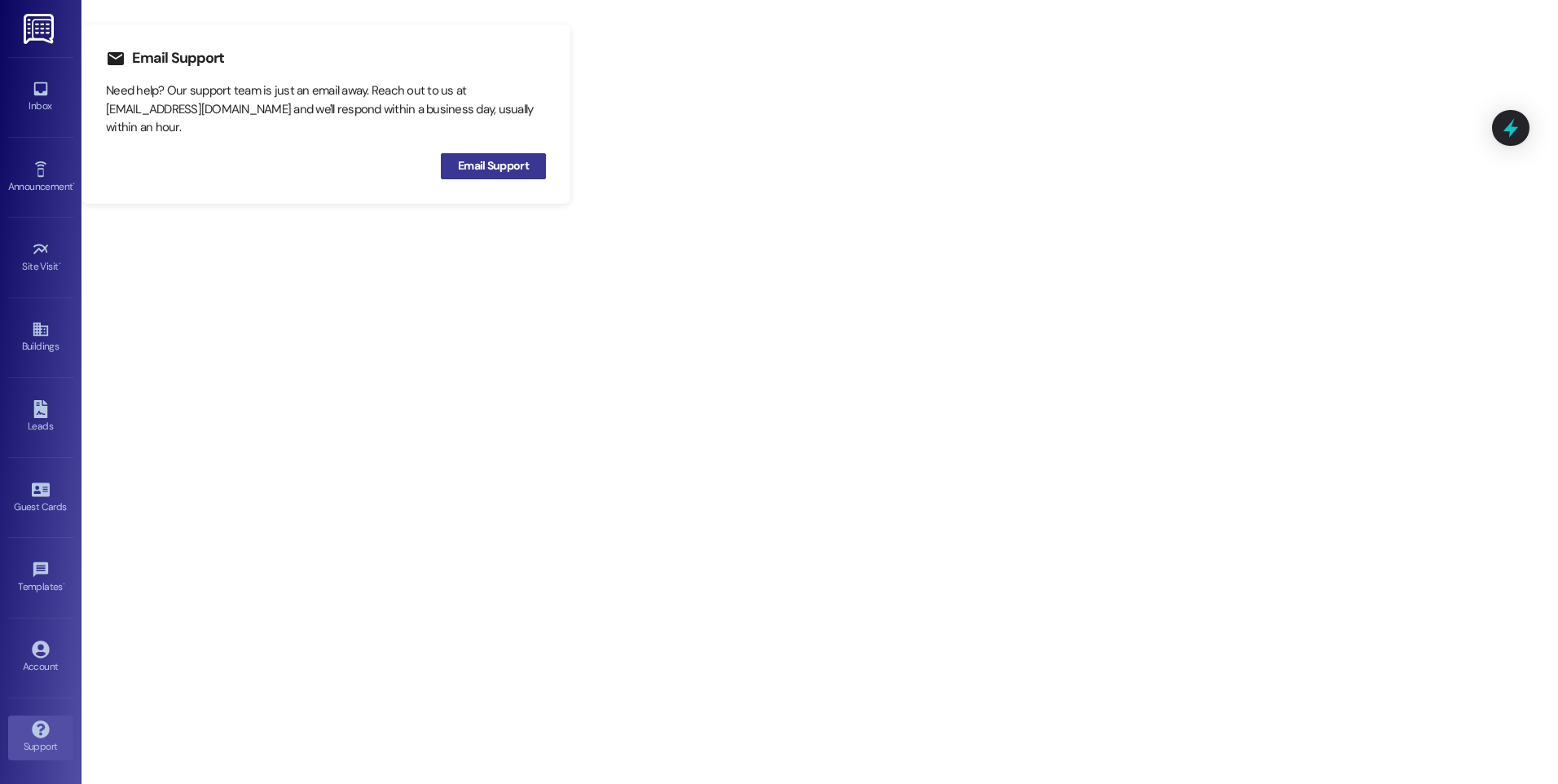
click at [500, 173] on span "Email Support" at bounding box center [493, 166] width 71 height 18
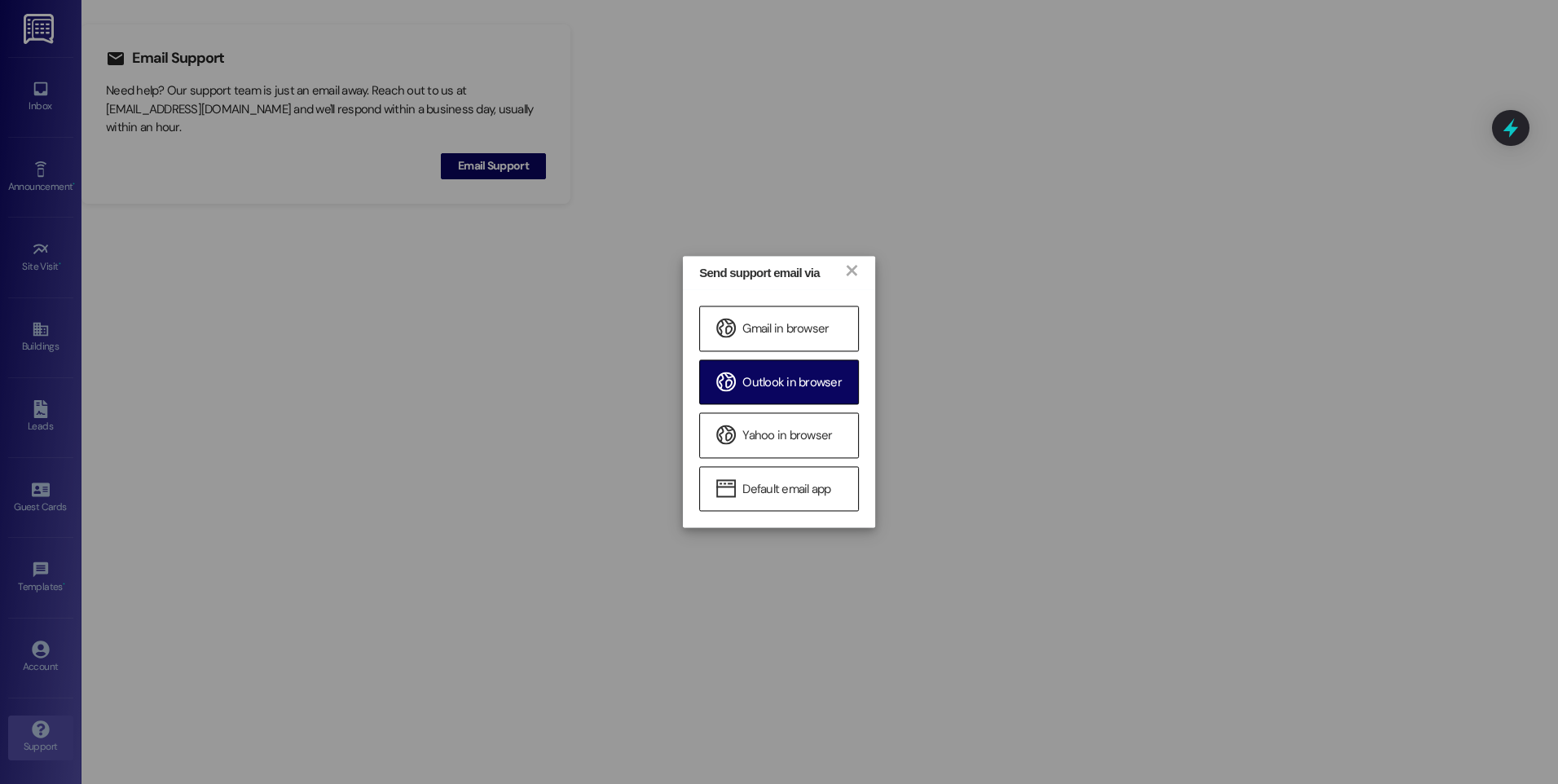
click at [762, 369] on div "Outlook in browser" at bounding box center [779, 381] width 160 height 45
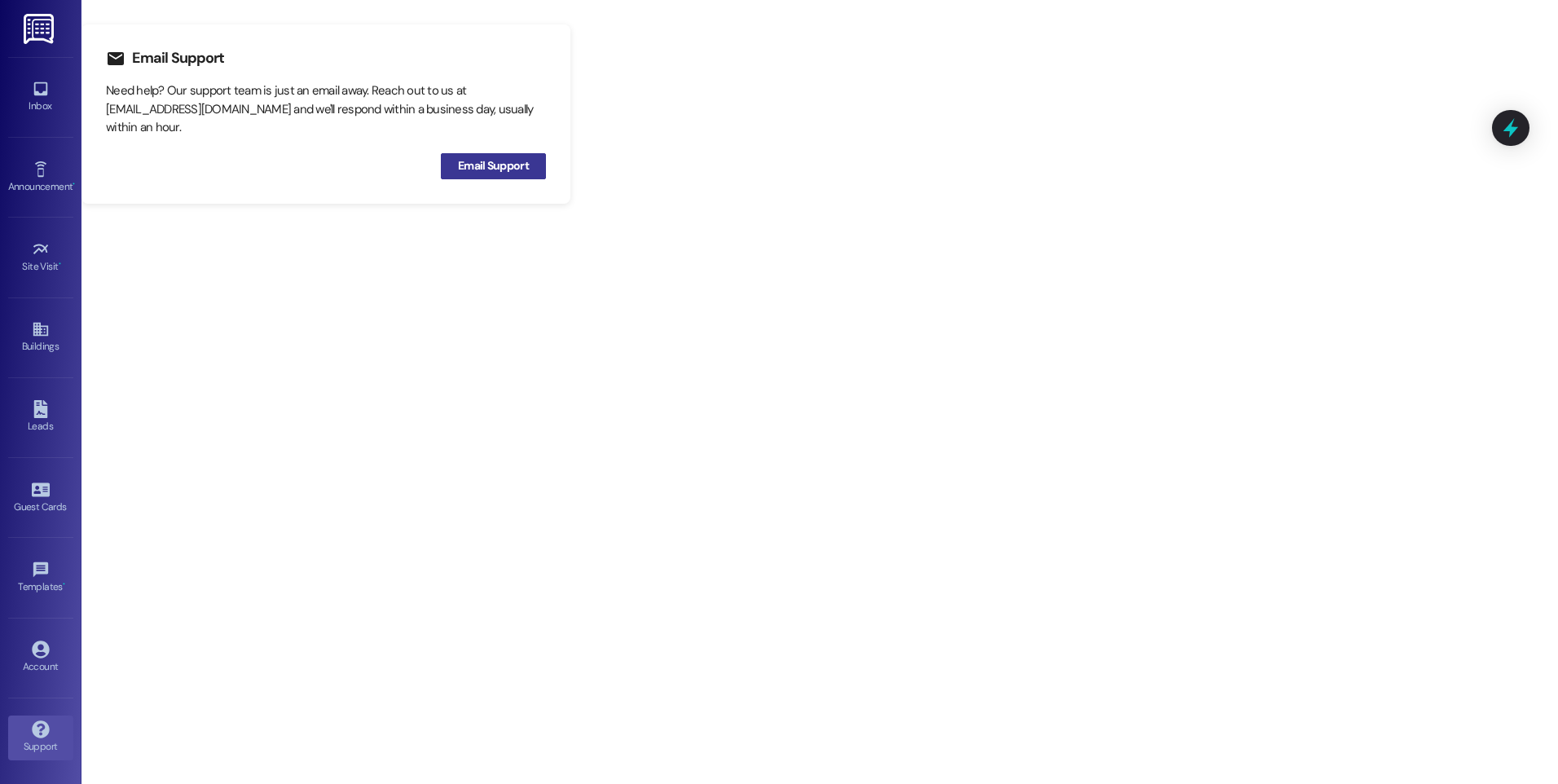
click at [482, 167] on span "Email Support" at bounding box center [493, 166] width 71 height 18
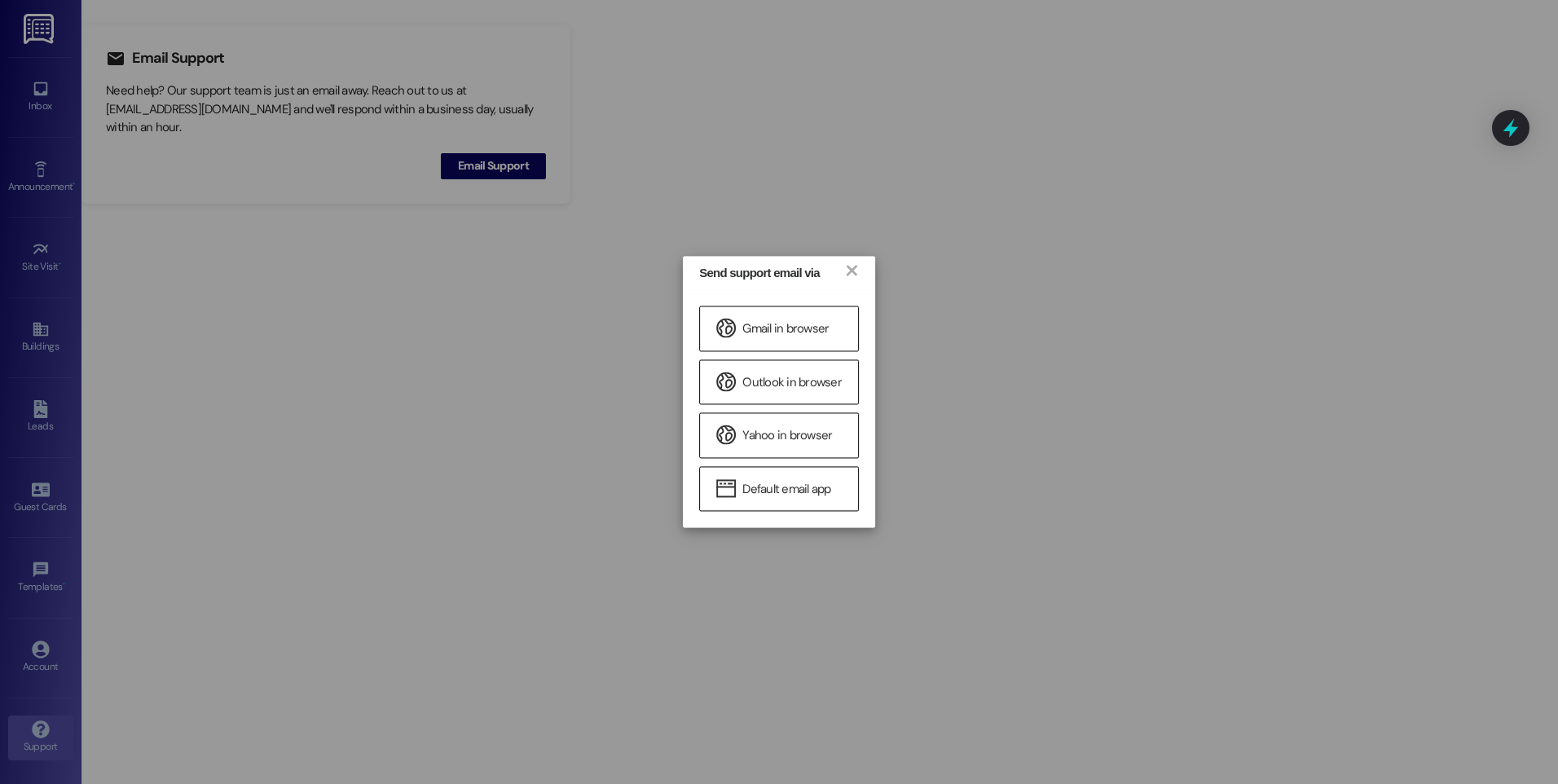
click at [861, 268] on div "Send support email via ×" at bounding box center [778, 273] width 192 height 33
click at [853, 269] on link "×" at bounding box center [850, 269] width 17 height 18
